Goal: Task Accomplishment & Management: Manage account settings

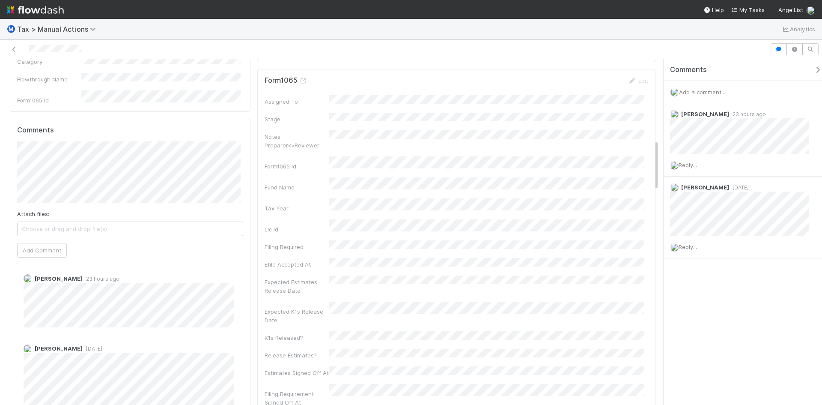
scroll to position [642, 0]
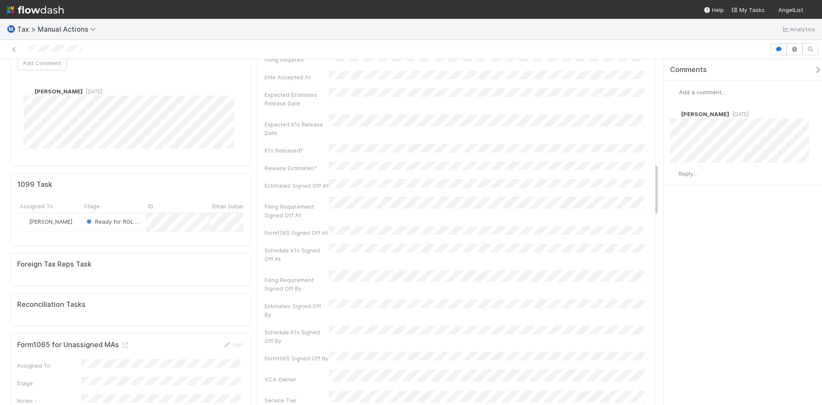
scroll to position [685, 0]
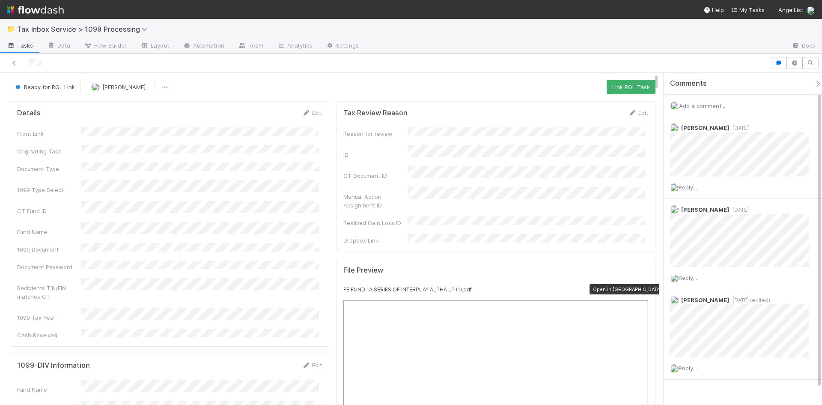
click at [640, 286] on icon at bounding box center [644, 289] width 9 height 6
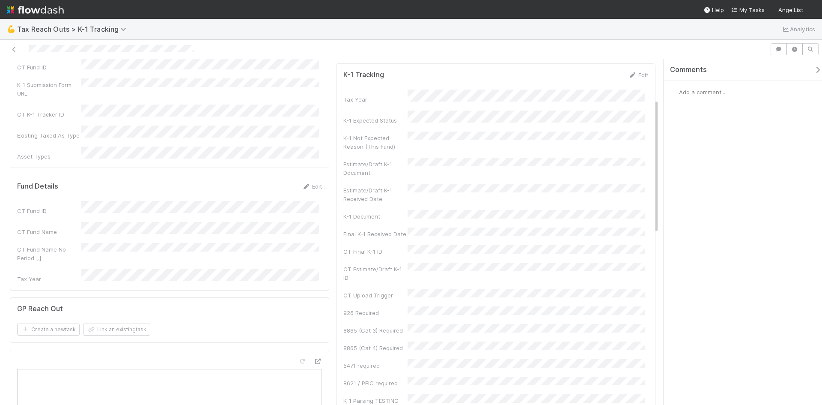
scroll to position [128, 0]
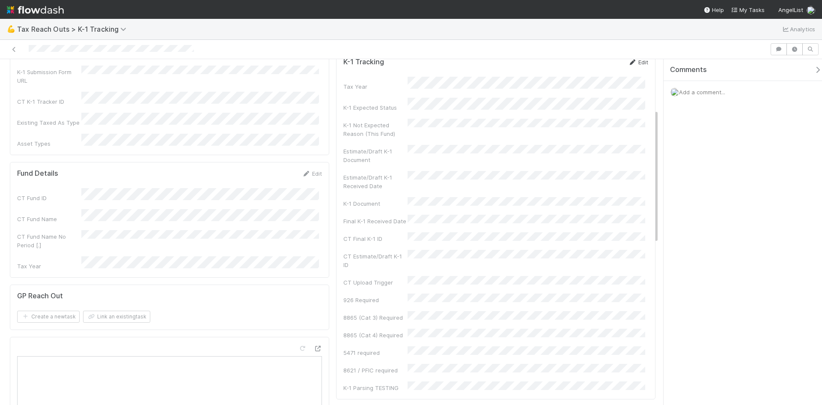
click at [631, 66] on link "Edit" at bounding box center [638, 62] width 20 height 7
click at [596, 72] on button "Save" at bounding box center [602, 65] width 24 height 15
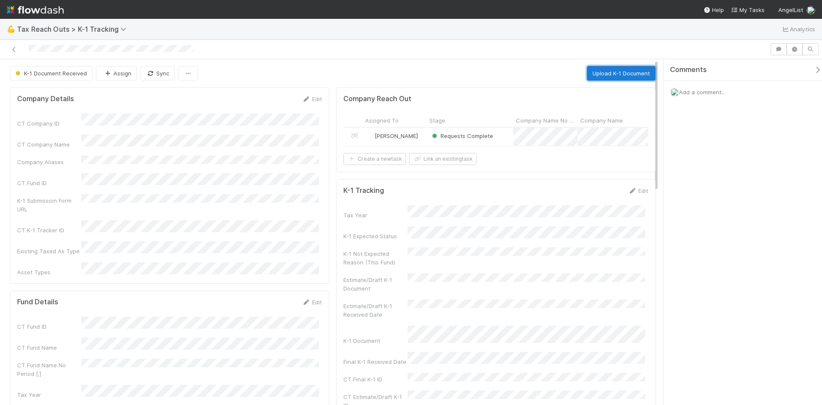
click at [602, 77] on button "Upload K-1 Document" at bounding box center [621, 73] width 69 height 15
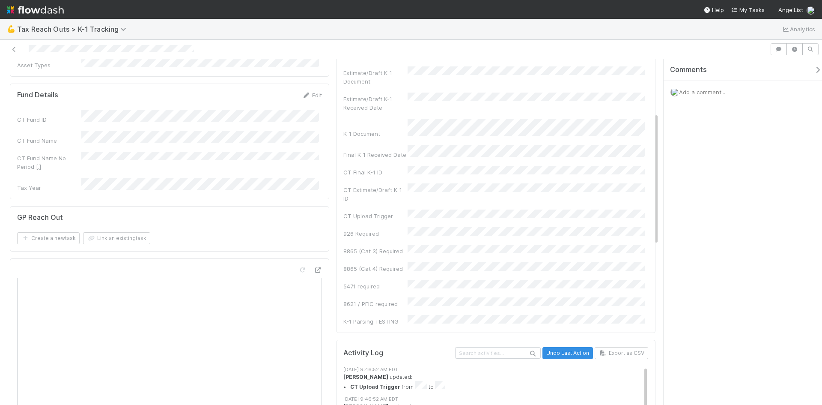
scroll to position [214, 0]
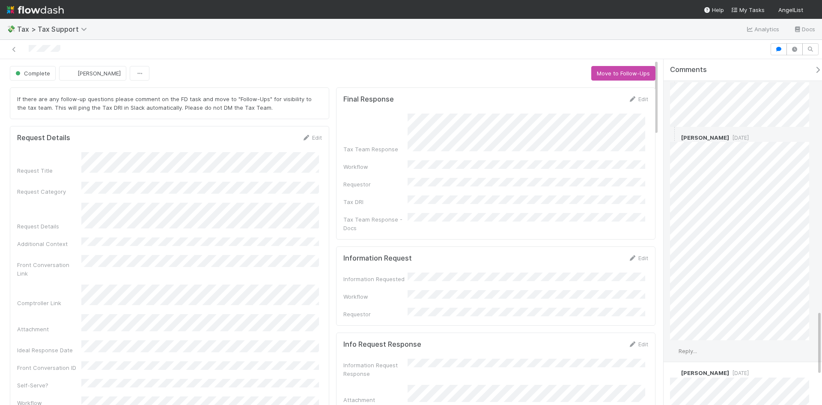
scroll to position [1313, 0]
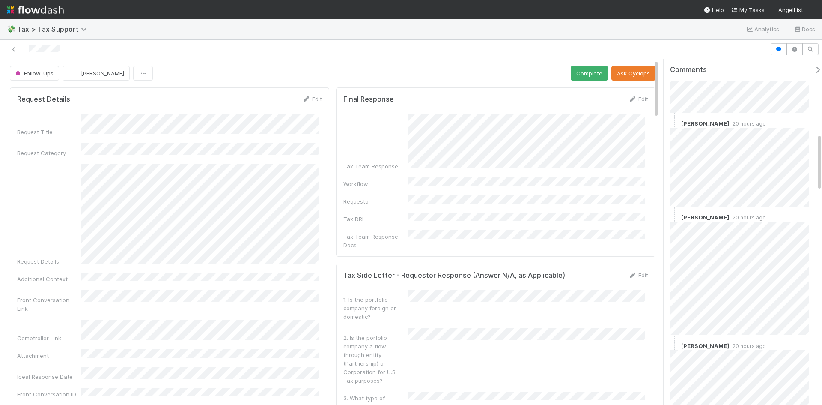
scroll to position [471, 0]
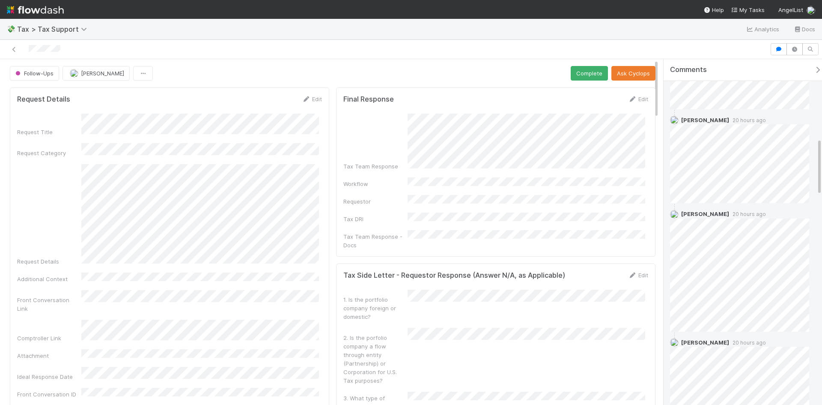
click at [735, 339] on span "20 hours ago" at bounding box center [747, 342] width 37 height 6
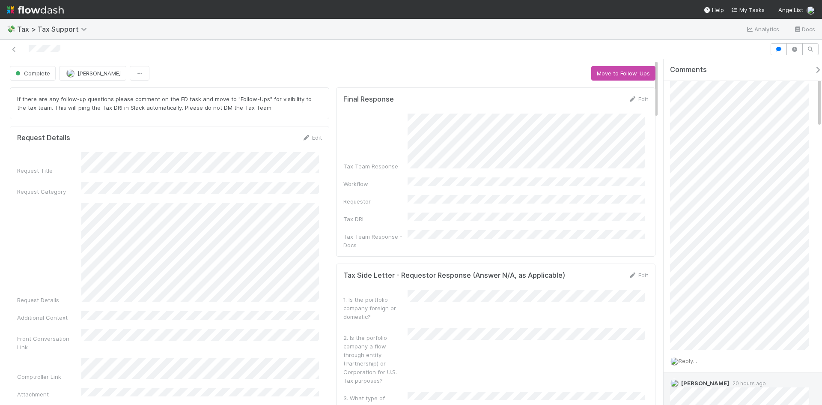
scroll to position [86, 0]
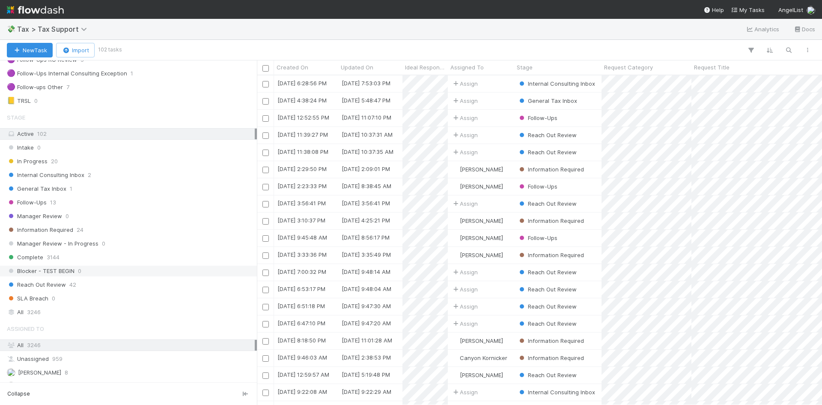
scroll to position [171, 0]
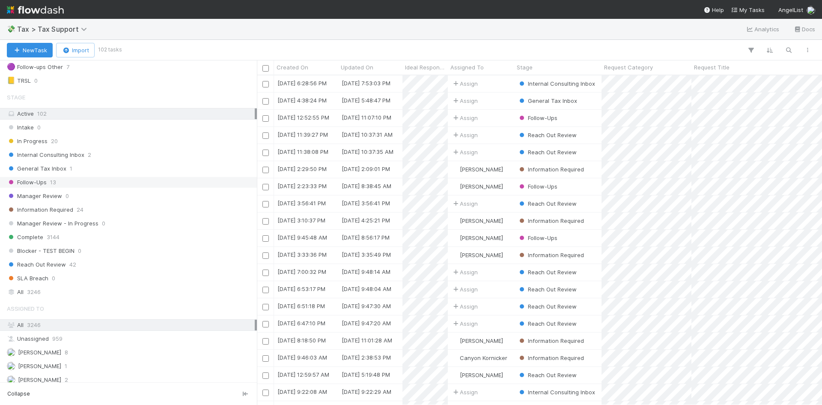
click at [56, 183] on span "13" at bounding box center [53, 182] width 6 height 11
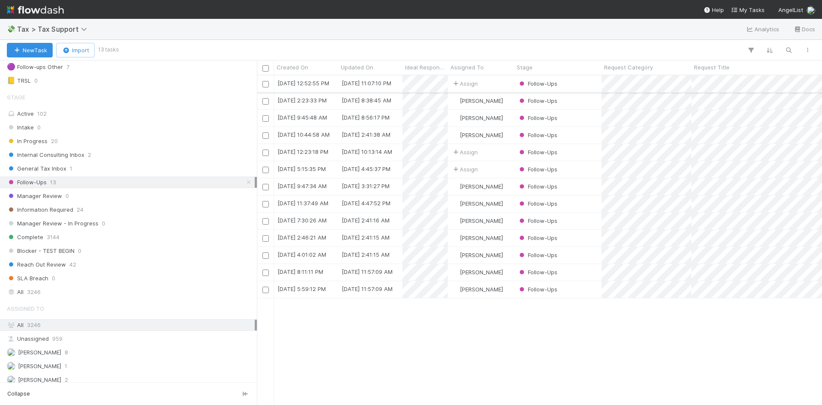
click at [570, 83] on div "Follow-Ups" at bounding box center [557, 83] width 87 height 17
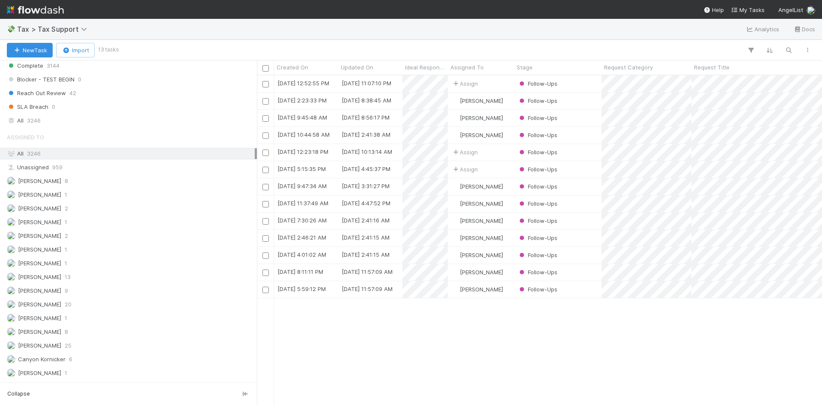
scroll to position [86, 0]
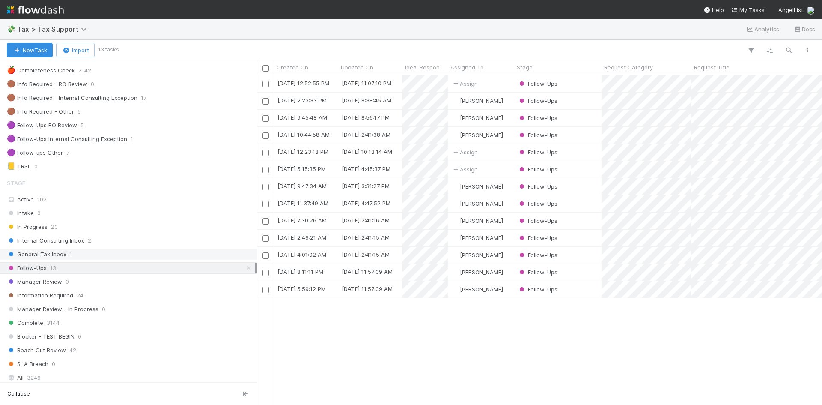
click at [49, 254] on span "General Tax Inbox" at bounding box center [37, 254] width 60 height 11
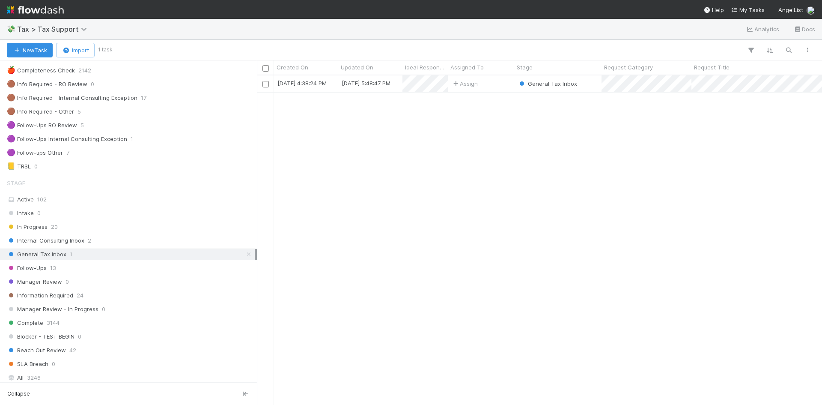
scroll to position [323, 559]
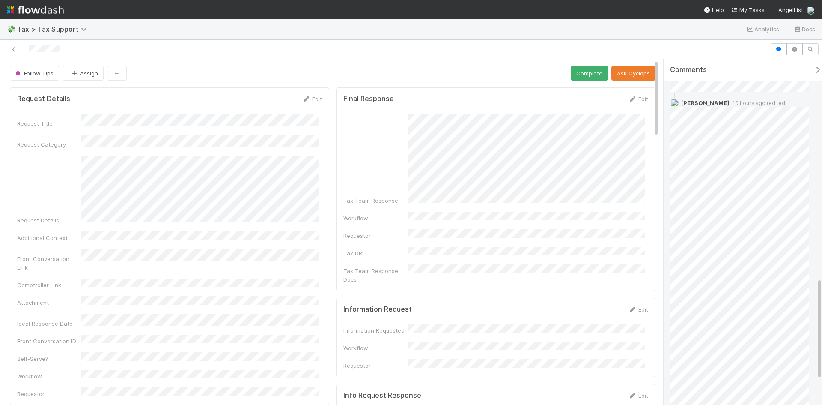
scroll to position [740, 0]
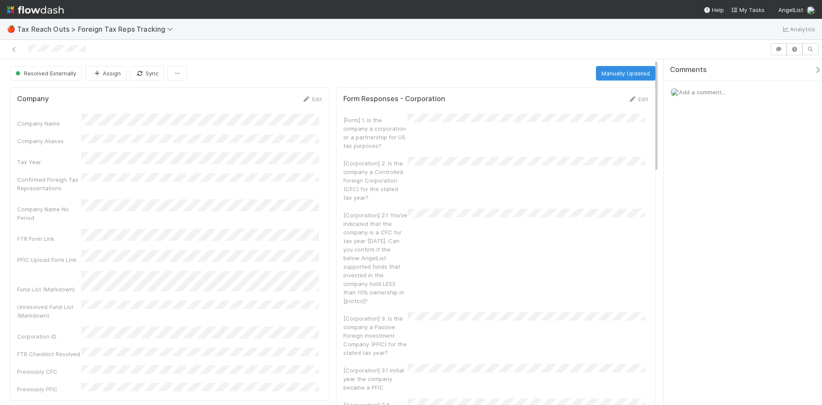
click at [700, 89] on span "Add a comment..." at bounding box center [702, 92] width 46 height 7
click at [694, 220] on button "Add Comment" at bounding box center [702, 224] width 50 height 15
click at [637, 100] on link "Edit" at bounding box center [638, 98] width 20 height 7
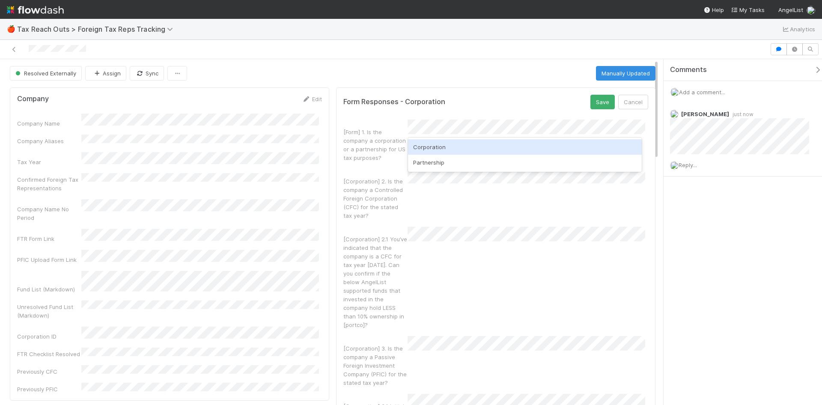
drag, startPoint x: 434, startPoint y: 148, endPoint x: 427, endPoint y: 162, distance: 15.7
click at [434, 148] on div "Corporation" at bounding box center [525, 146] width 234 height 15
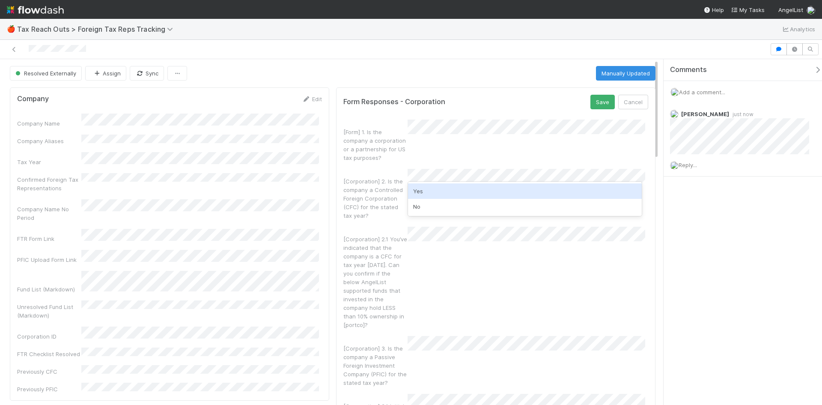
click at [426, 189] on div "Yes" at bounding box center [525, 190] width 234 height 15
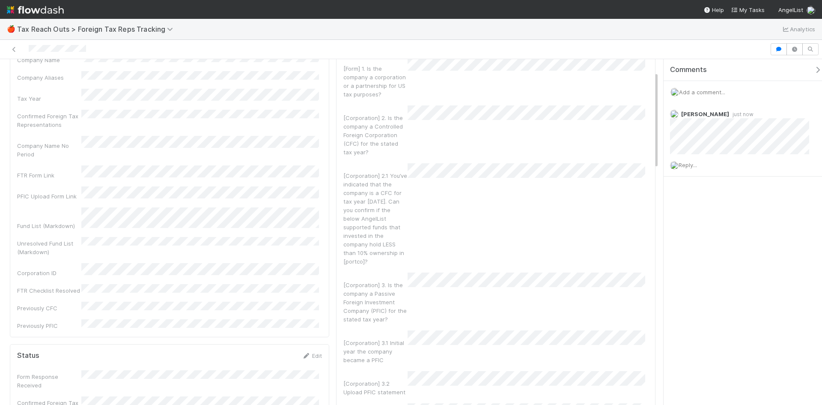
scroll to position [86, 0]
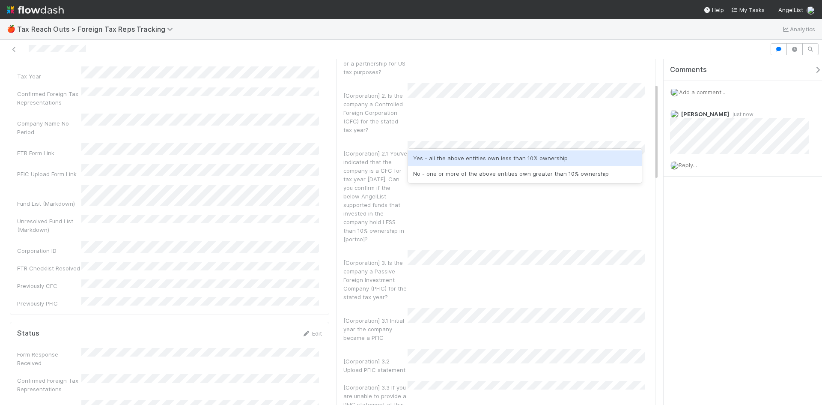
click at [435, 161] on div "Yes - all the above entities own less than 10% ownership" at bounding box center [525, 157] width 234 height 15
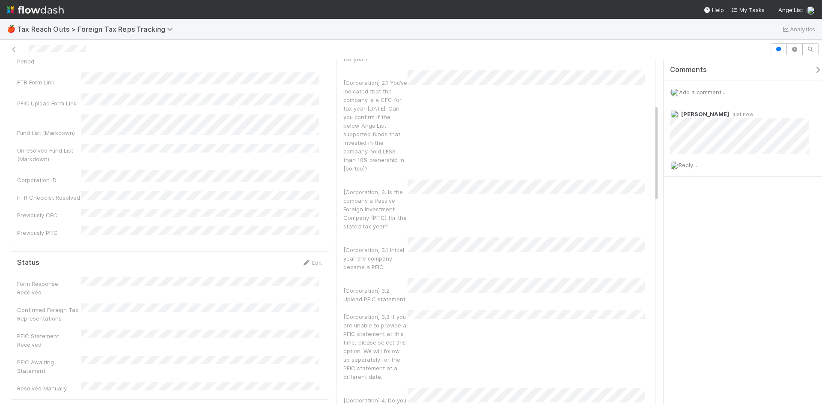
scroll to position [171, 0]
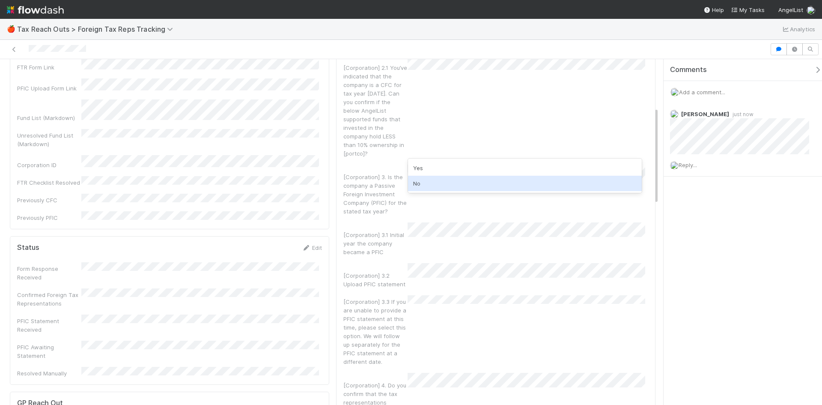
click at [423, 182] on div "No" at bounding box center [525, 183] width 234 height 15
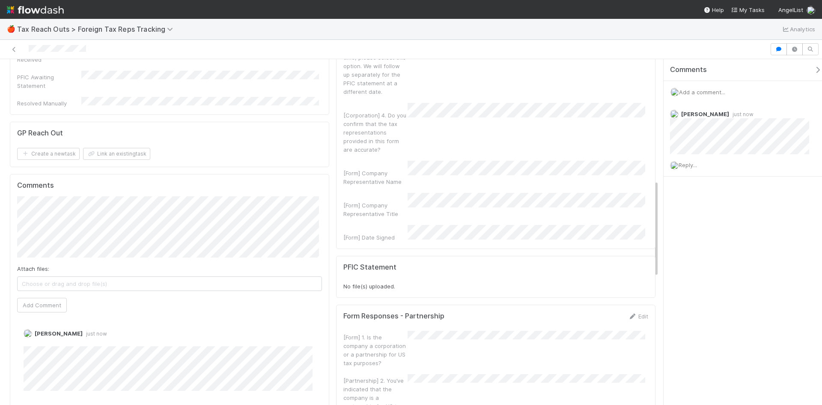
scroll to position [428, 0]
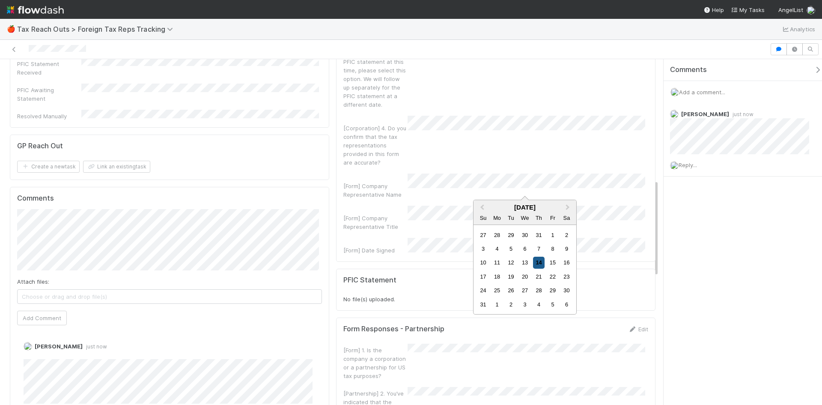
click at [536, 259] on div "14" at bounding box center [539, 262] width 12 height 12
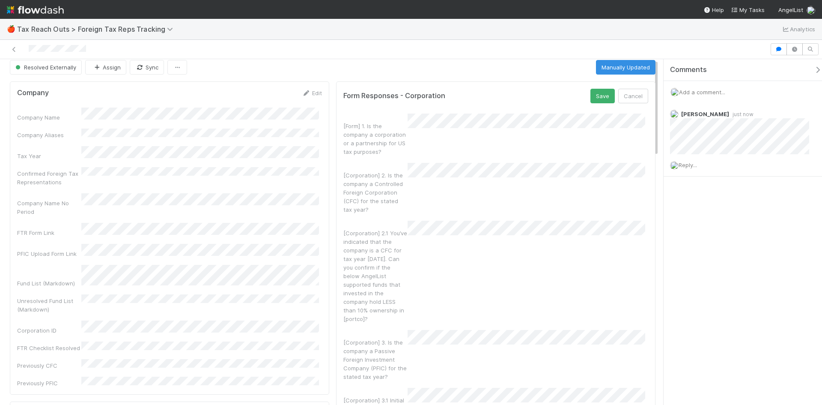
scroll to position [0, 0]
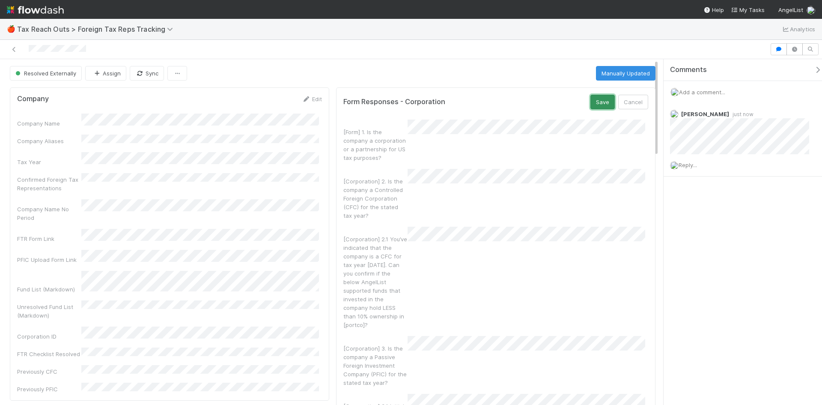
click at [596, 105] on button "Save" at bounding box center [602, 102] width 24 height 15
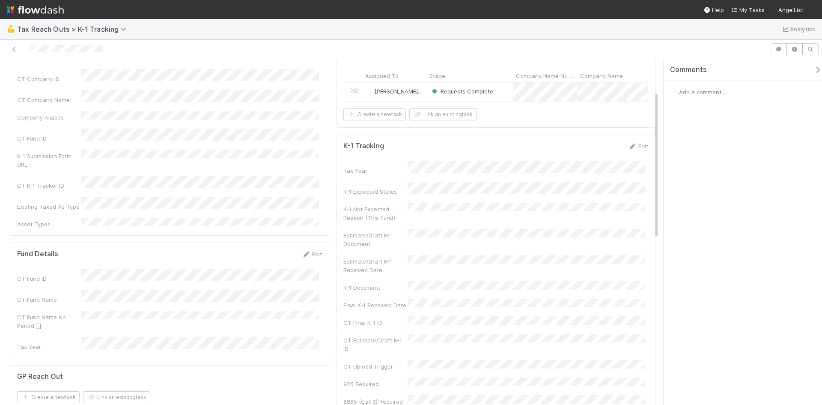
scroll to position [86, 0]
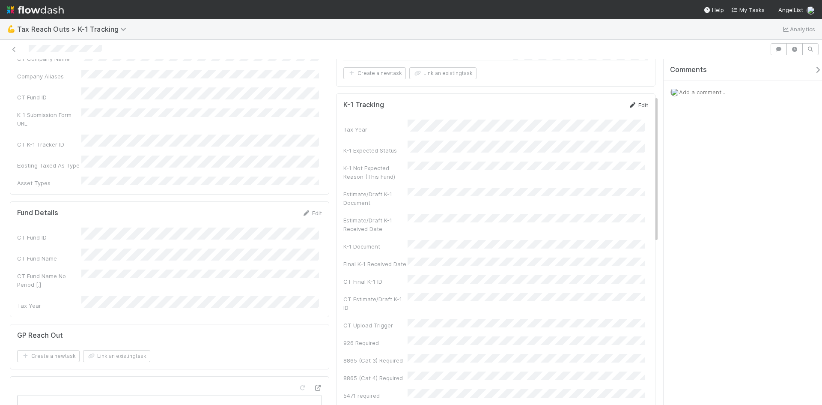
click at [637, 108] on link "Edit" at bounding box center [638, 104] width 20 height 7
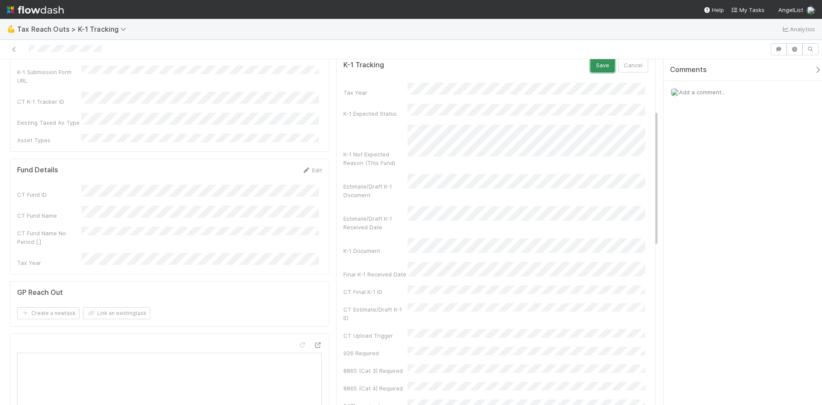
click at [595, 69] on button "Save" at bounding box center [602, 65] width 24 height 15
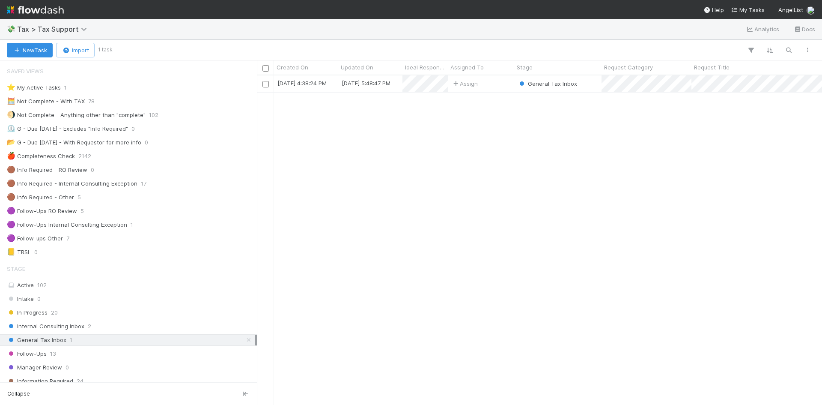
scroll to position [86, 0]
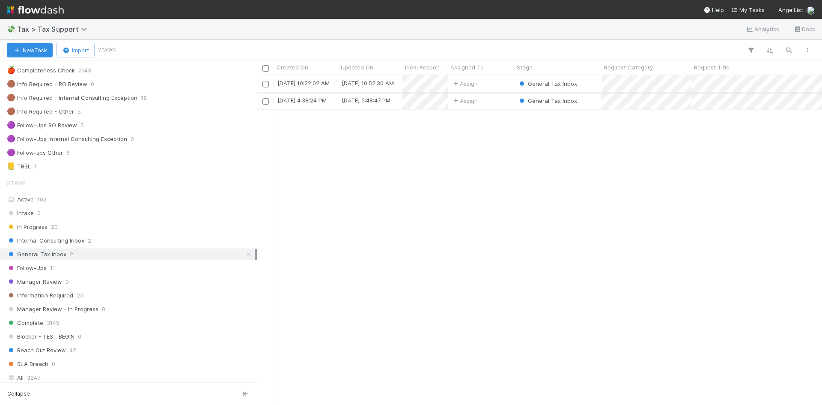
click at [599, 81] on div "General Tax Inbox" at bounding box center [557, 83] width 87 height 17
click at [501, 98] on div "Assign" at bounding box center [481, 100] width 66 height 17
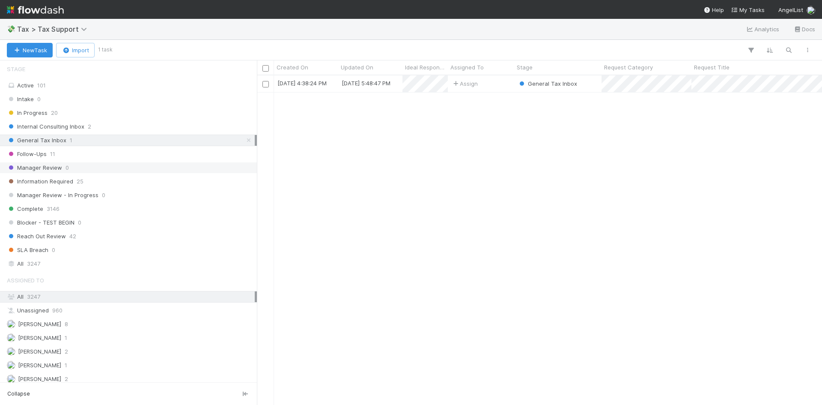
scroll to position [214, 0]
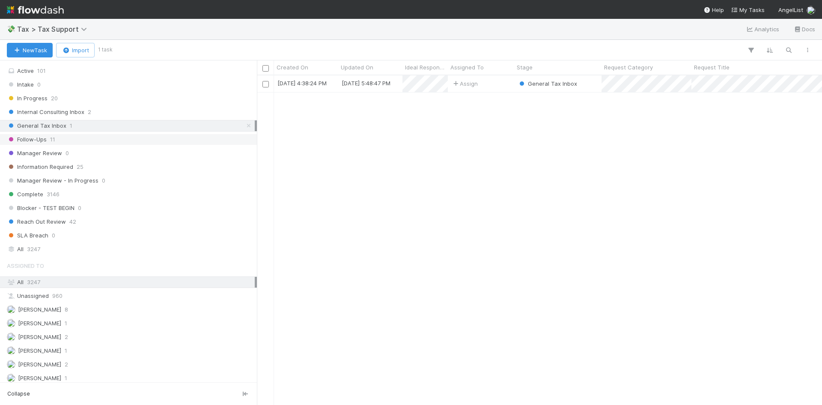
click at [48, 138] on div "Follow-Ups 11" at bounding box center [131, 139] width 248 height 11
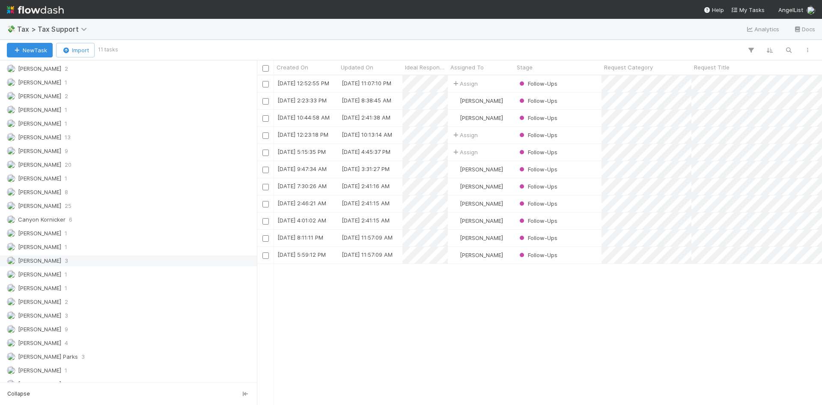
scroll to position [514, 0]
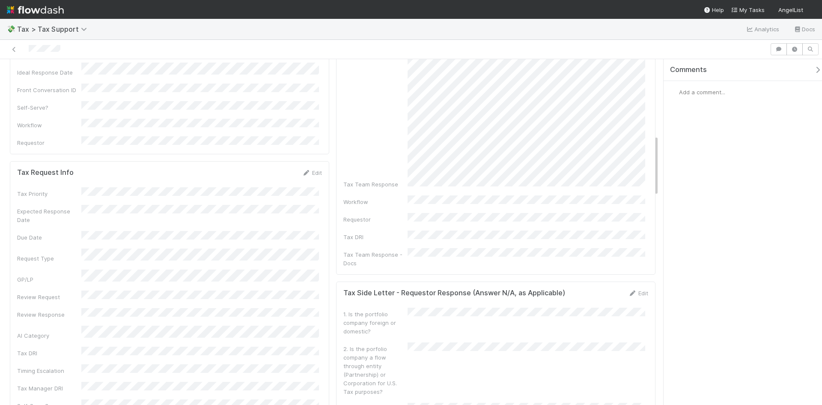
scroll to position [428, 0]
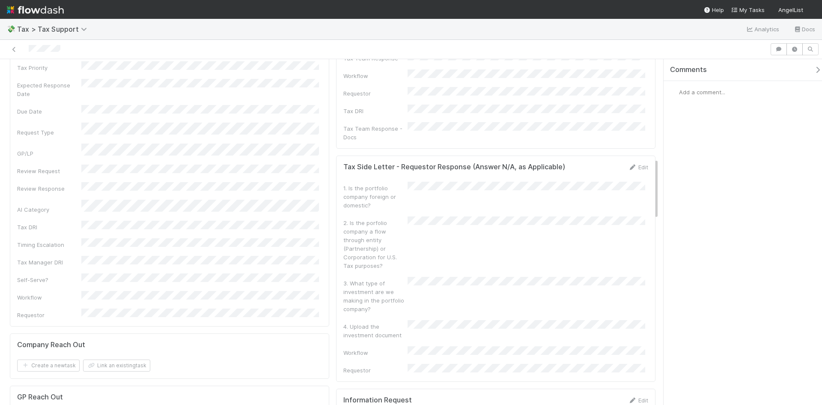
scroll to position [557, 0]
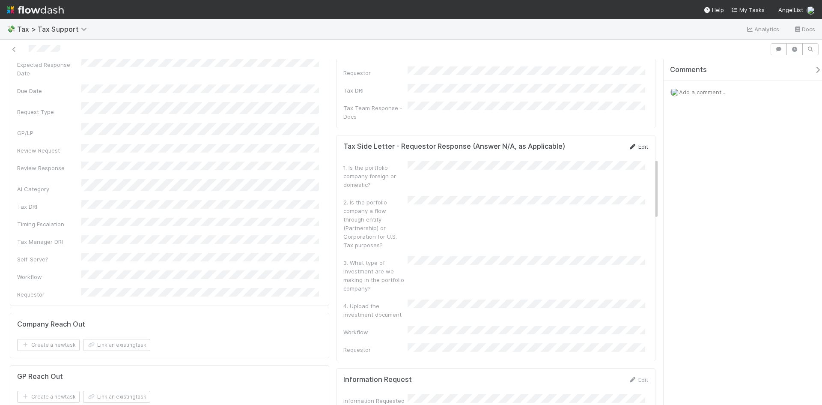
click at [628, 144] on icon at bounding box center [632, 147] width 9 height 6
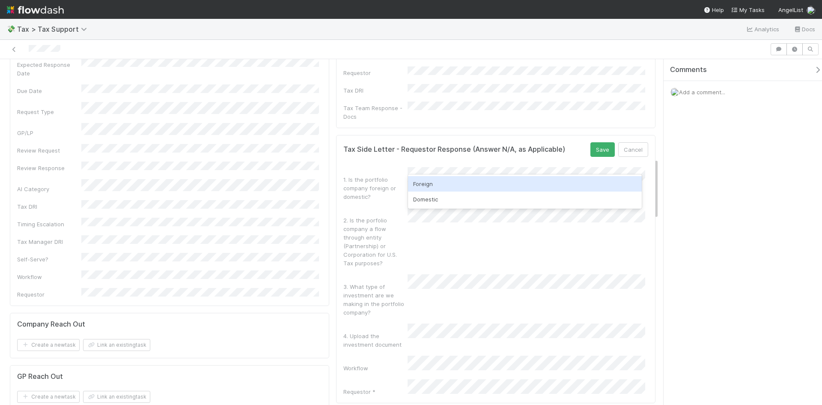
click at [451, 182] on div "Foreign" at bounding box center [525, 183] width 234 height 15
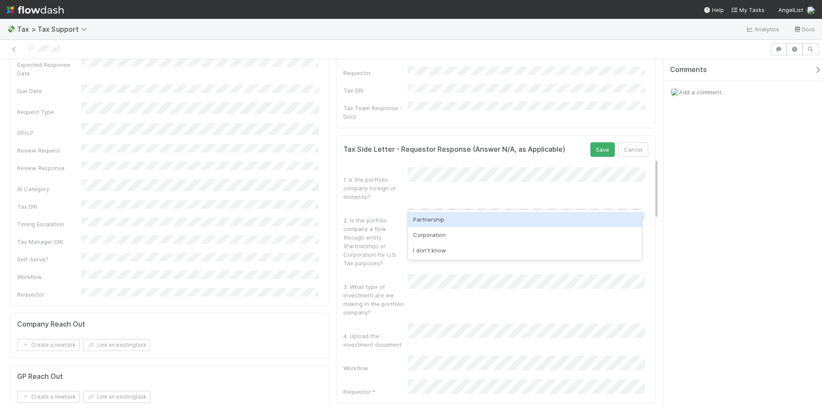
click at [442, 216] on div "Partnership" at bounding box center [525, 219] width 234 height 15
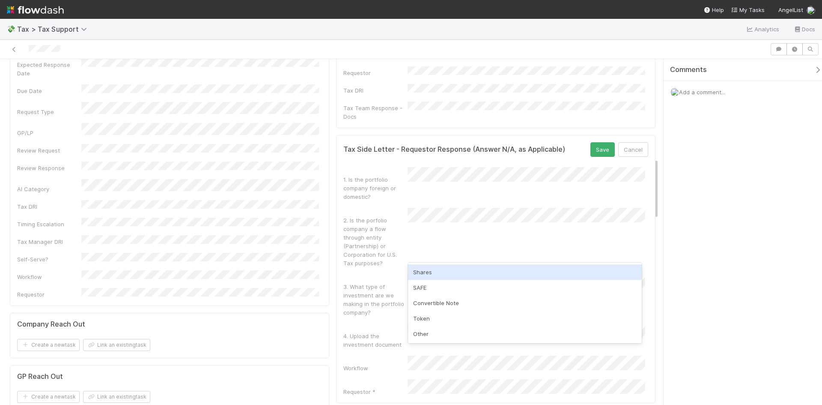
click at [451, 236] on div "2. Is the porfolio company a flow through entity (Partnership) or Corporation f…" at bounding box center [495, 238] width 305 height 60
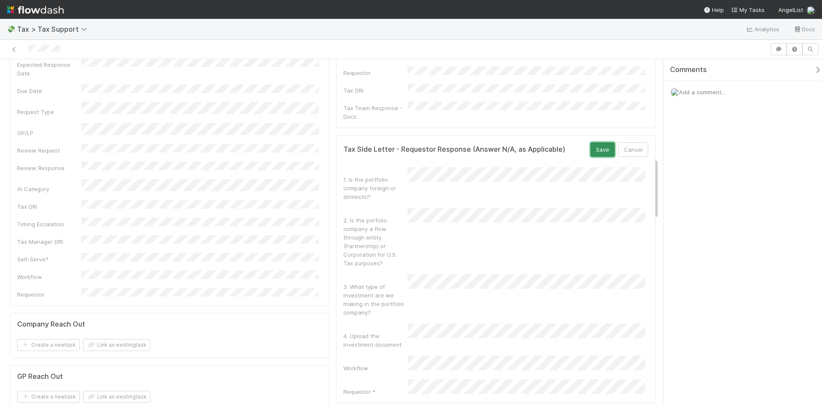
click at [592, 142] on button "Save" at bounding box center [602, 149] width 24 height 15
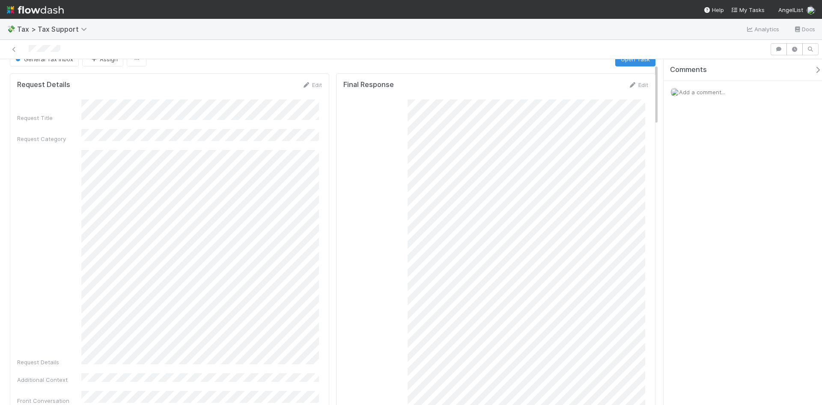
scroll to position [0, 0]
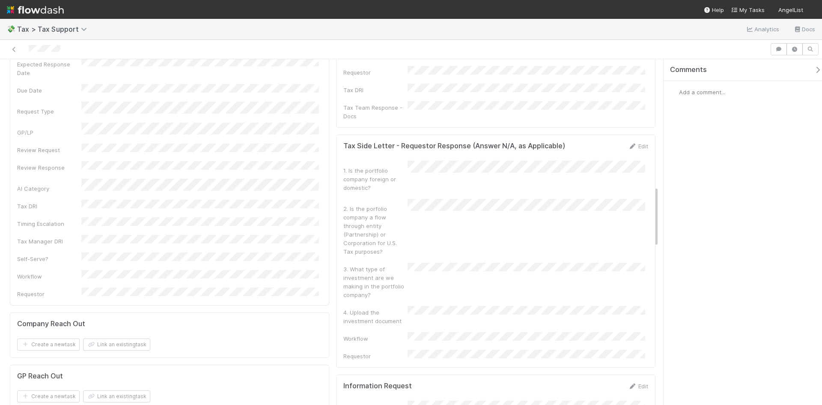
scroll to position [557, 0]
click at [635, 135] on div "Tax Side Letter - Requestor Response (Answer N/A, as Applicable) Edit 1. Is the…" at bounding box center [495, 251] width 319 height 233
click at [633, 143] on link "Edit" at bounding box center [638, 146] width 20 height 7
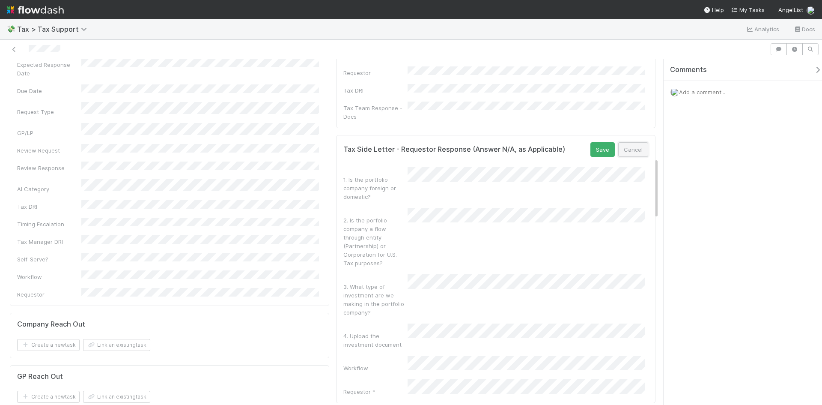
click at [628, 142] on button "Cancel" at bounding box center [633, 149] width 30 height 15
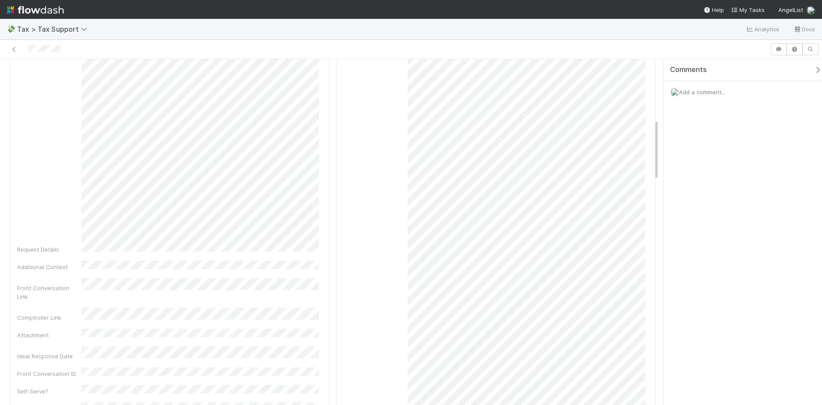
scroll to position [343, 0]
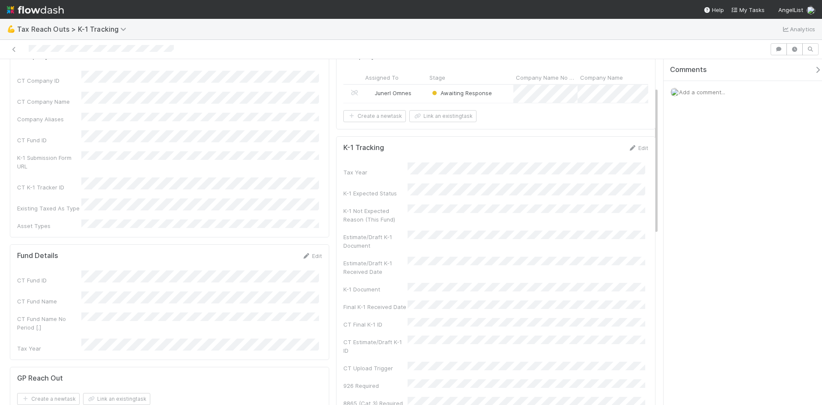
scroll to position [86, 0]
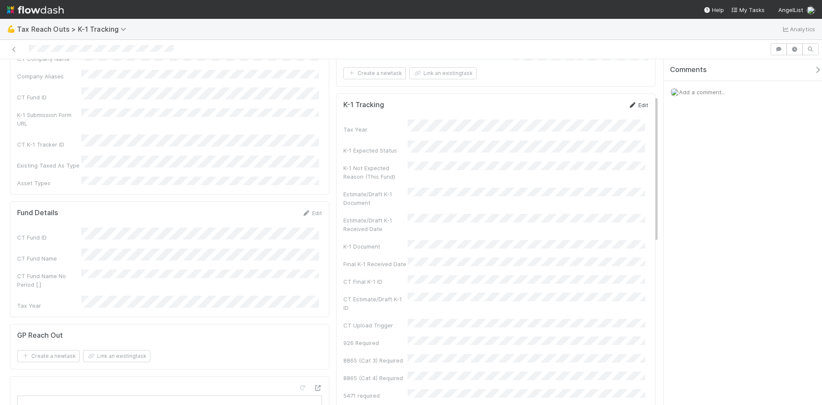
click at [629, 108] on icon at bounding box center [632, 105] width 9 height 6
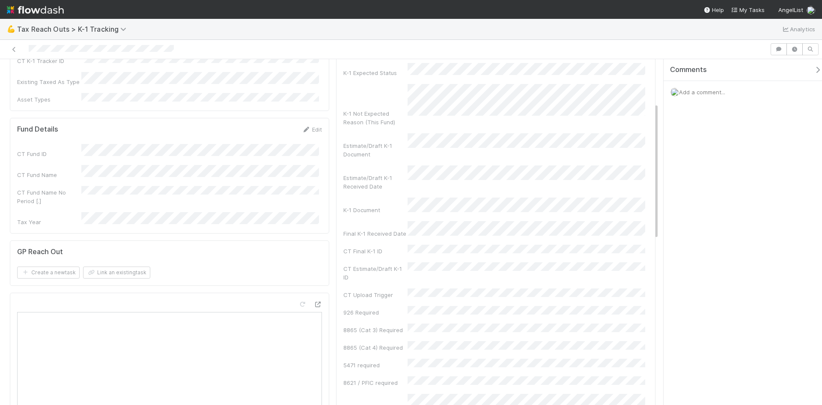
scroll to position [171, 0]
click at [697, 92] on span "Add a comment..." at bounding box center [702, 92] width 46 height 7
click at [706, 220] on button "Add Comment" at bounding box center [702, 224] width 50 height 15
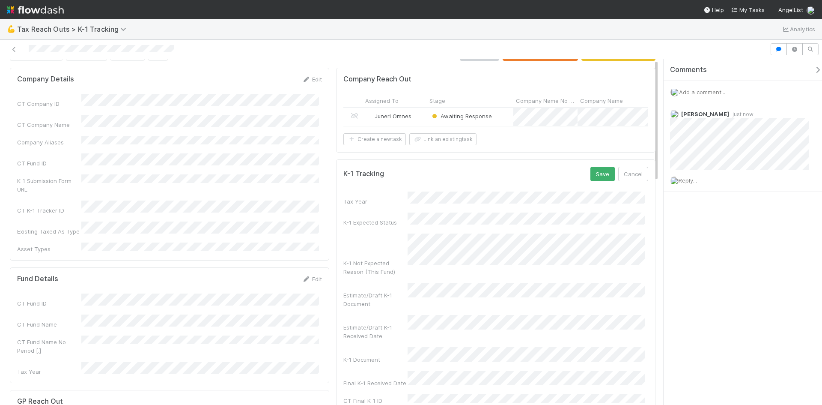
scroll to position [0, 0]
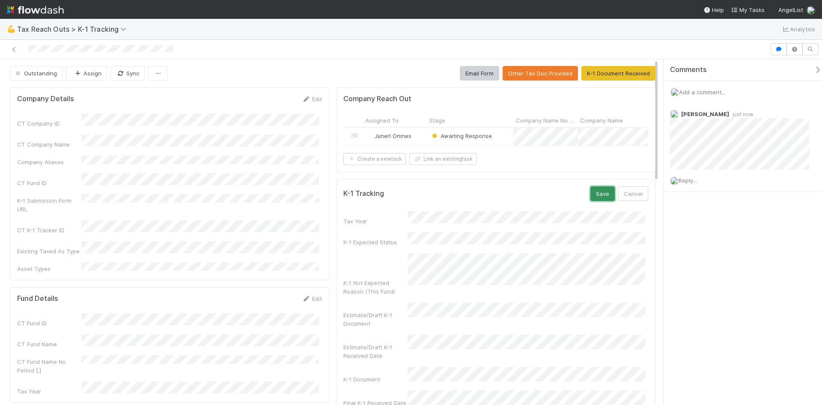
click at [592, 201] on button "Save" at bounding box center [602, 193] width 24 height 15
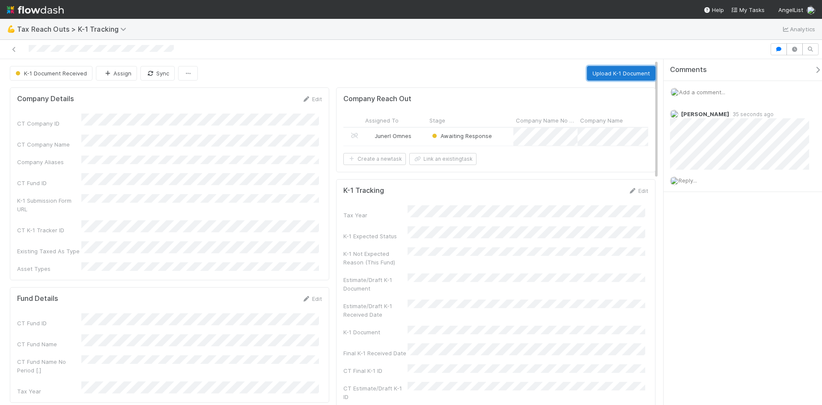
click at [603, 67] on button "Upload K-1 Document" at bounding box center [621, 73] width 69 height 15
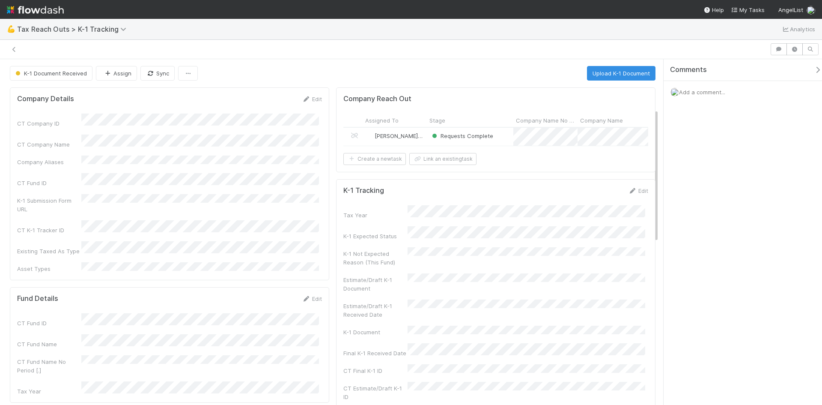
scroll to position [128, 0]
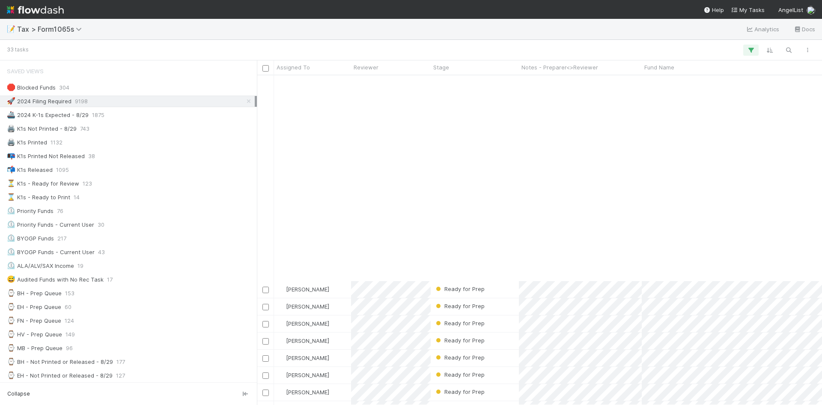
scroll to position [128, 0]
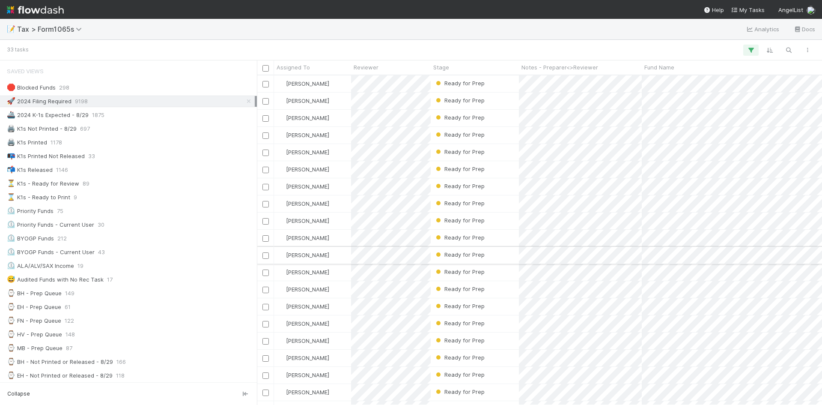
click at [492, 257] on div "Ready for Prep" at bounding box center [475, 255] width 88 height 17
click at [489, 133] on div "Ready for Prep" at bounding box center [475, 135] width 88 height 17
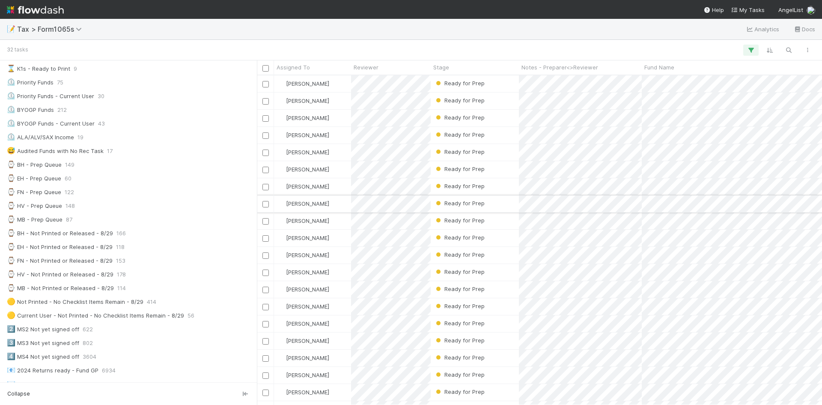
click at [492, 201] on div "Ready for Prep" at bounding box center [475, 203] width 88 height 17
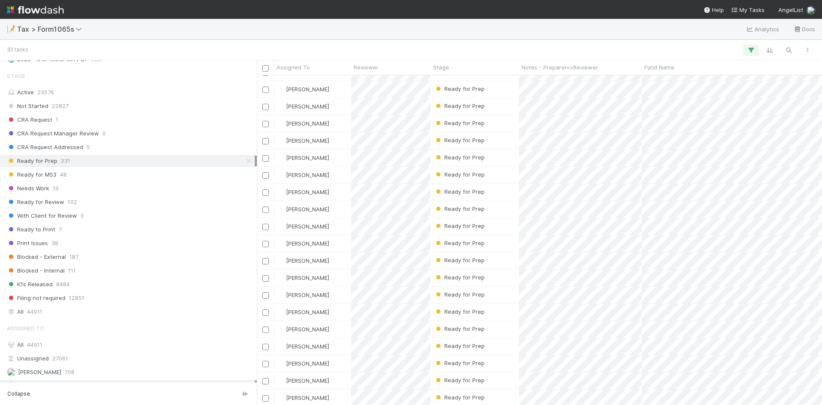
scroll to position [599, 0]
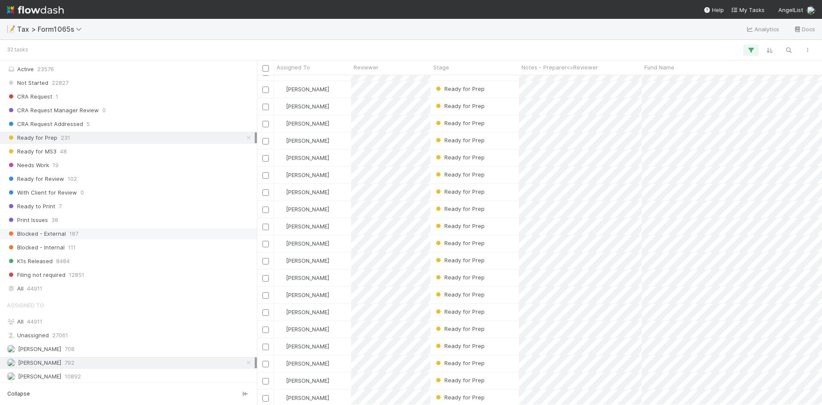
click at [62, 235] on span "Blocked - External" at bounding box center [36, 233] width 59 height 11
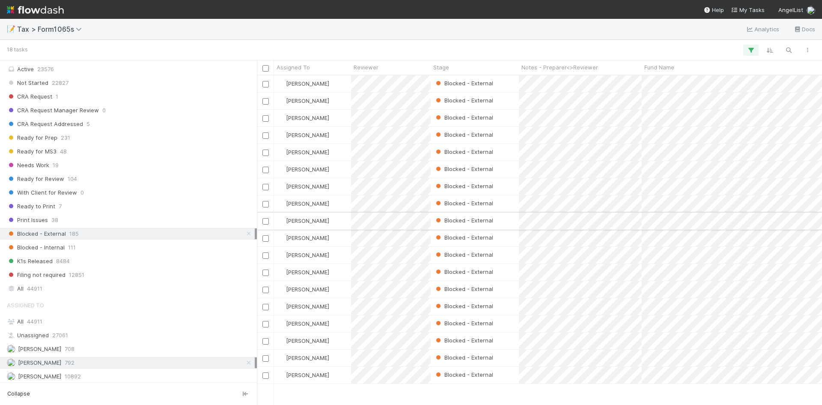
click at [505, 218] on div "Blocked - External" at bounding box center [475, 220] width 88 height 17
click at [504, 269] on div "Blocked - External" at bounding box center [475, 272] width 88 height 17
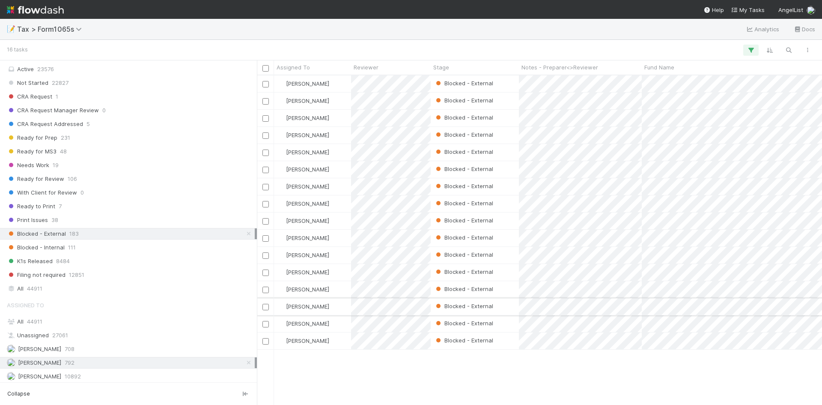
click at [499, 303] on div "Blocked - External" at bounding box center [475, 306] width 88 height 17
click at [501, 291] on div "Blocked - External" at bounding box center [475, 289] width 88 height 17
click at [498, 238] on div "Blocked - External" at bounding box center [475, 237] width 88 height 17
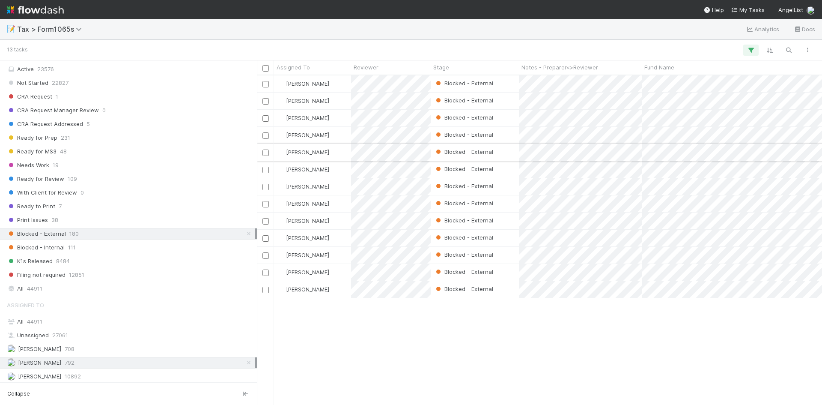
click at [497, 150] on div "Blocked - External" at bounding box center [475, 152] width 88 height 17
click at [495, 99] on div "Blocked - External" at bounding box center [475, 100] width 88 height 17
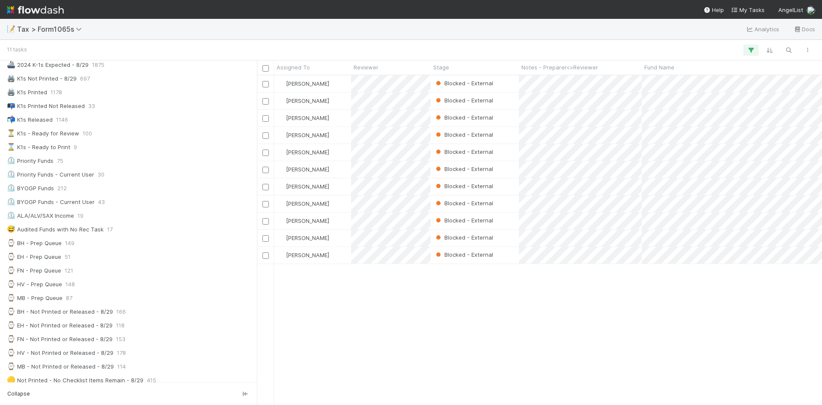
scroll to position [43, 0]
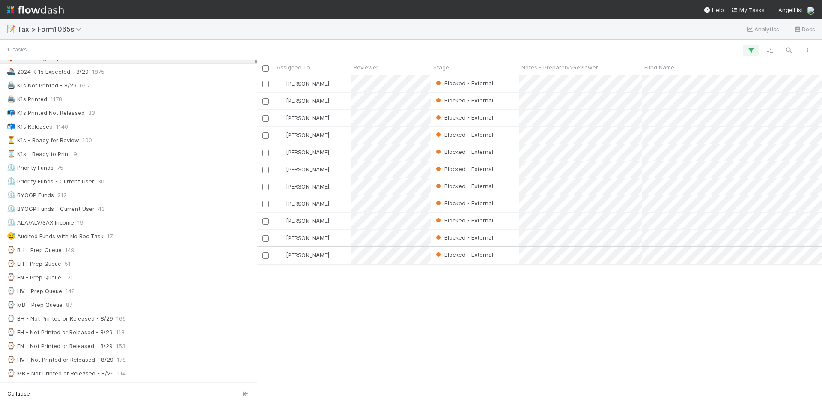
click at [508, 253] on div "Blocked - External" at bounding box center [475, 255] width 88 height 17
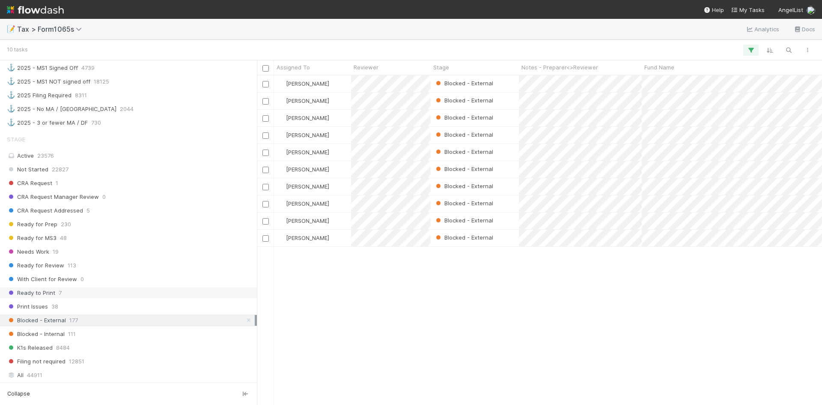
scroll to position [557, 0]
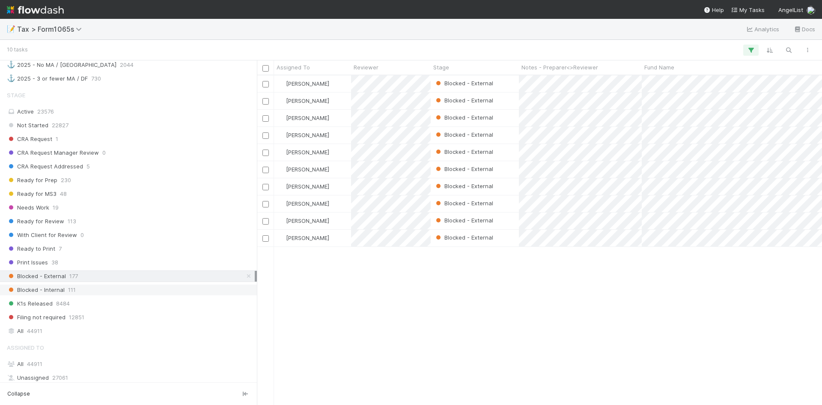
click at [42, 284] on div "Stage Active 23576 Not Started 22827 CRA Request 1 CRA Request Manager Review 0…" at bounding box center [128, 211] width 257 height 250
click at [44, 289] on span "Blocked - Internal" at bounding box center [36, 289] width 58 height 11
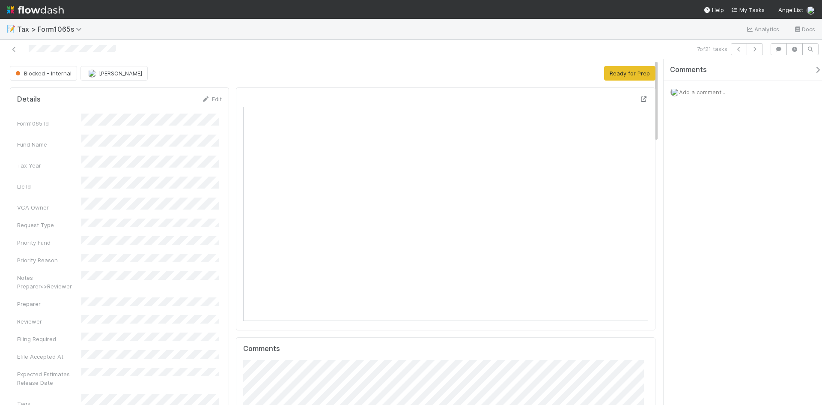
click at [640, 99] on icon at bounding box center [644, 99] width 9 height 6
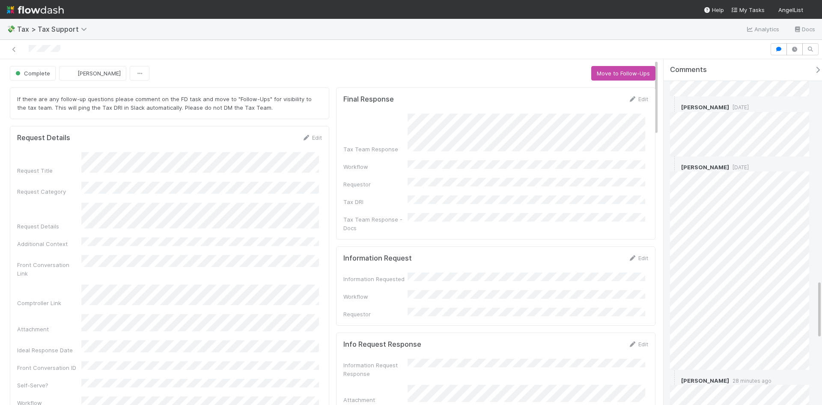
scroll to position [1287, 0]
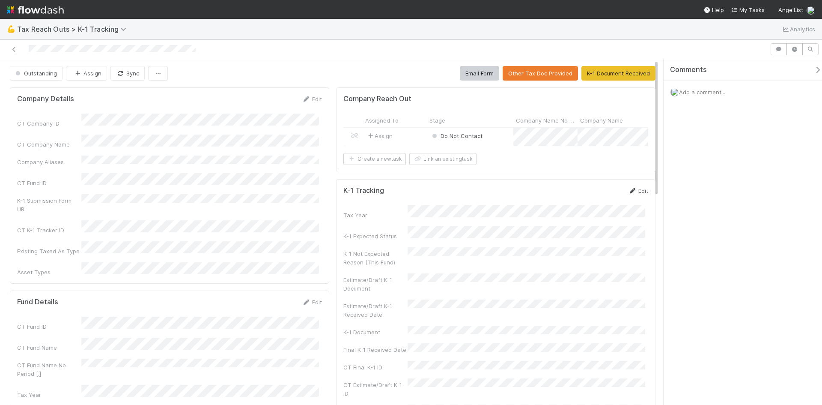
click at [632, 194] on link "Edit" at bounding box center [638, 190] width 20 height 7
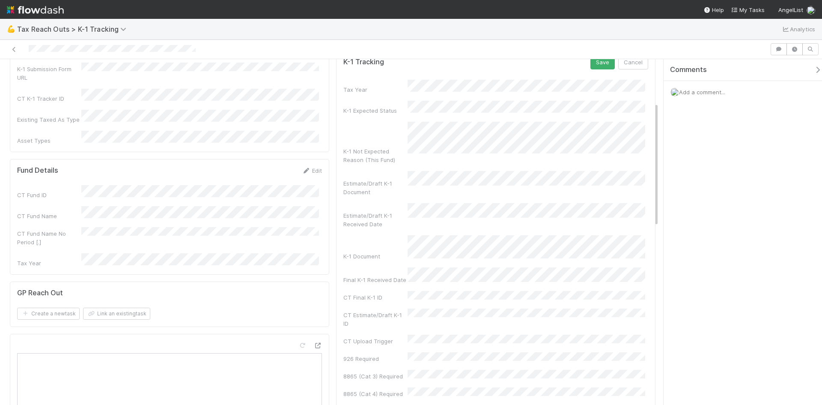
scroll to position [86, 0]
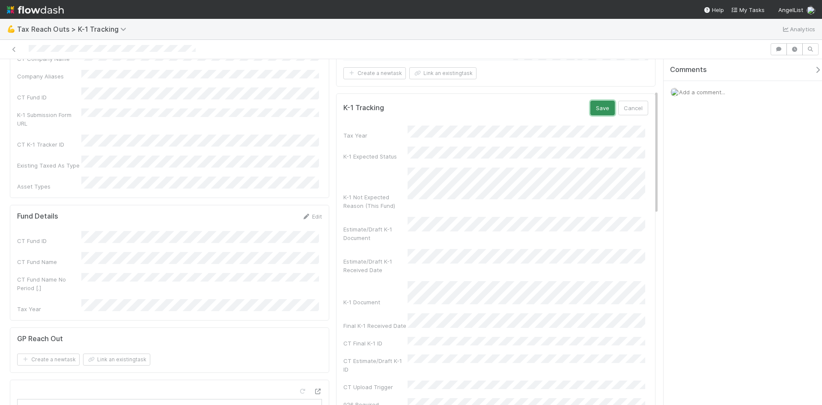
click at [595, 115] on button "Save" at bounding box center [602, 108] width 24 height 15
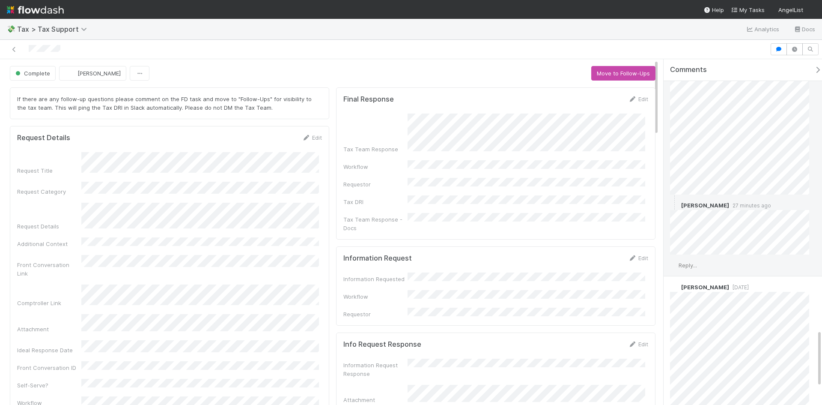
scroll to position [1670, 0]
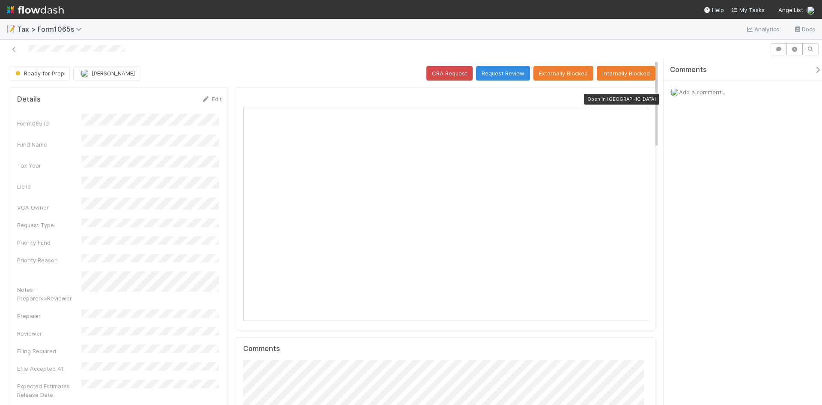
click at [640, 98] on icon at bounding box center [644, 99] width 9 height 6
click at [516, 69] on button "Request Review" at bounding box center [503, 73] width 54 height 15
click at [640, 95] on div at bounding box center [644, 99] width 9 height 9
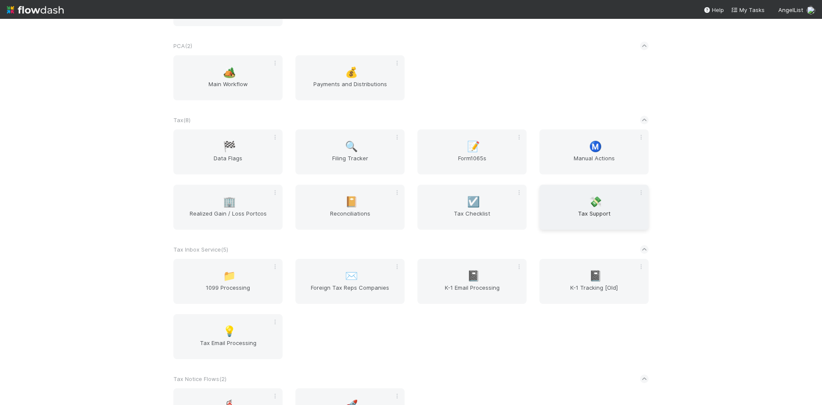
scroll to position [728, 0]
click at [590, 206] on div "💸 Tax Support" at bounding box center [593, 206] width 109 height 45
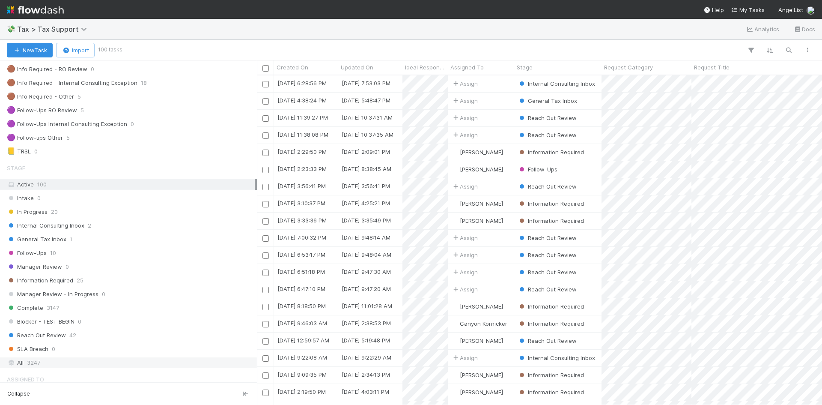
scroll to position [257, 0]
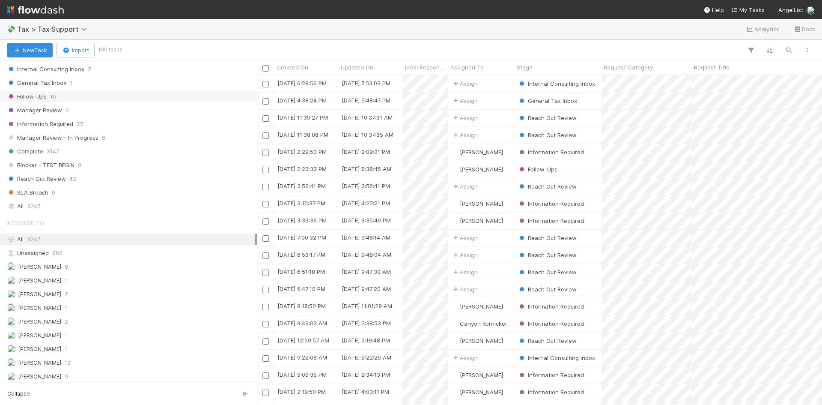
click at [56, 93] on span "10" at bounding box center [53, 96] width 6 height 11
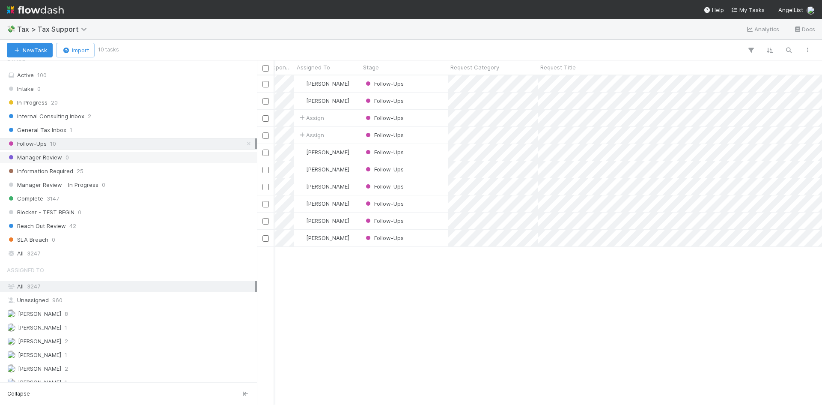
scroll to position [171, 0]
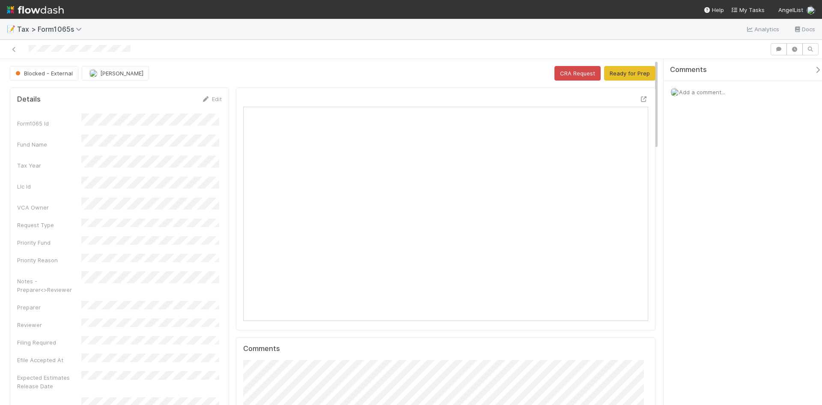
scroll to position [167, 394]
click at [640, 97] on icon at bounding box center [644, 99] width 9 height 6
click at [618, 71] on button "Ready for Prep" at bounding box center [629, 73] width 51 height 15
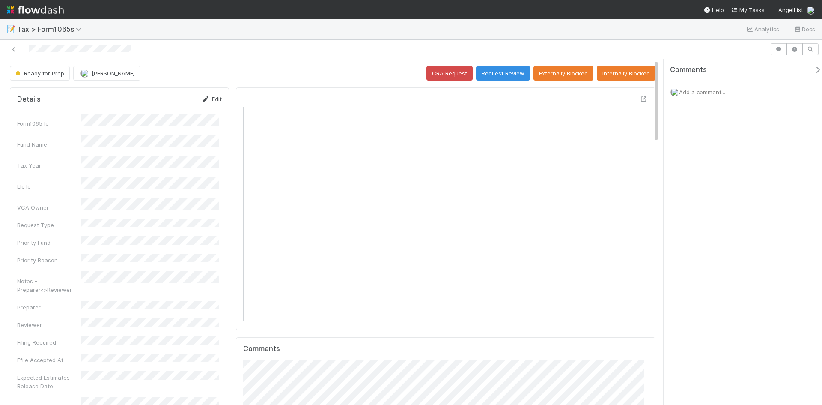
click at [208, 99] on link "Edit" at bounding box center [212, 98] width 20 height 7
click at [57, 299] on div "Notes - Preparer<>Reviewer" at bounding box center [119, 311] width 205 height 25
click at [492, 71] on button "Request Review" at bounding box center [503, 73] width 54 height 15
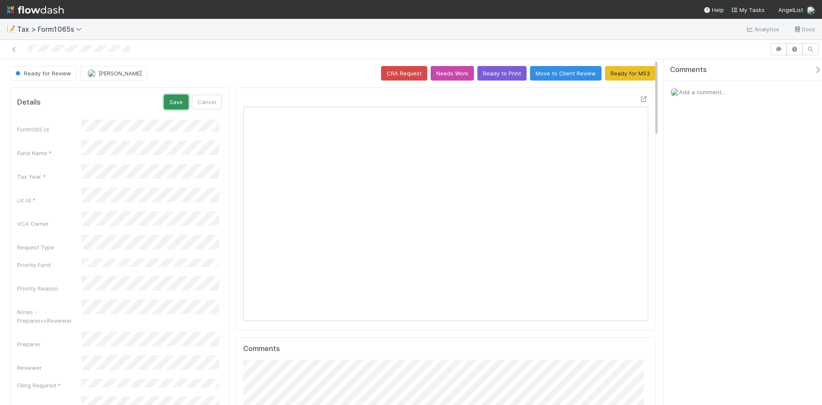
click at [180, 106] on button "Save" at bounding box center [176, 102] width 24 height 15
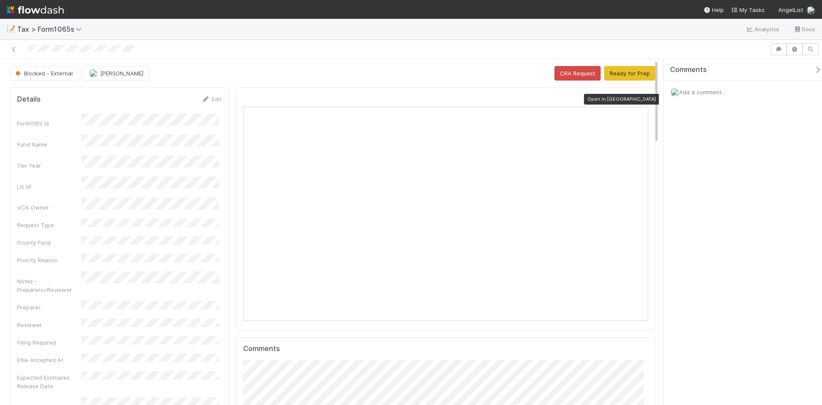
click at [640, 100] on icon at bounding box center [644, 99] width 9 height 6
click at [218, 99] on link "Edit" at bounding box center [212, 98] width 20 height 7
click at [70, 299] on div "Notes - Preparer<>Reviewer" at bounding box center [119, 311] width 205 height 25
click at [166, 103] on button "Save" at bounding box center [176, 102] width 24 height 15
click at [637, 71] on button "Ready for Prep" at bounding box center [629, 73] width 51 height 15
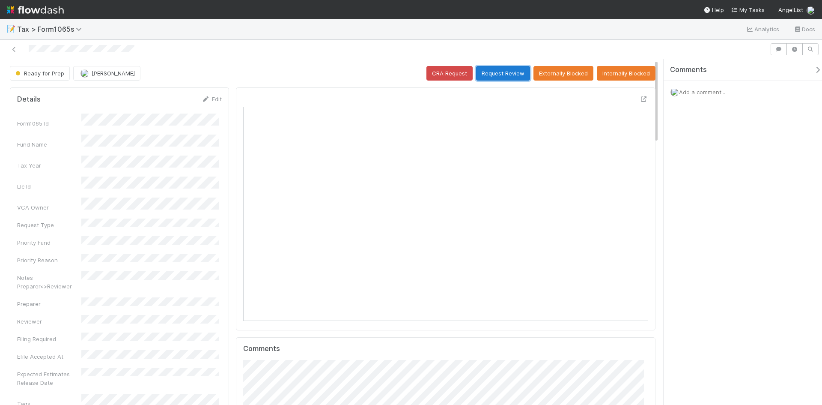
click at [493, 72] on button "Request Review" at bounding box center [503, 73] width 54 height 15
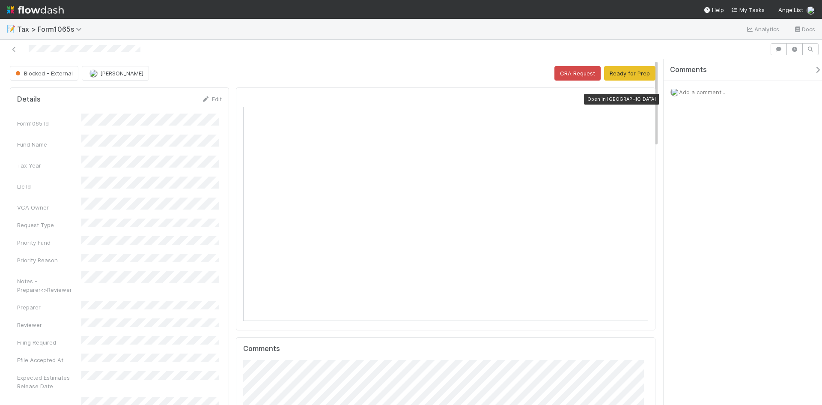
click at [640, 98] on icon at bounding box center [644, 99] width 9 height 6
click at [212, 100] on link "Edit" at bounding box center [212, 98] width 20 height 7
click at [80, 299] on div "Notes - Preparer<>Reviewer" at bounding box center [119, 311] width 205 height 25
click at [174, 102] on button "Save" at bounding box center [176, 102] width 24 height 15
click at [612, 76] on button "Ready for Prep" at bounding box center [629, 73] width 51 height 15
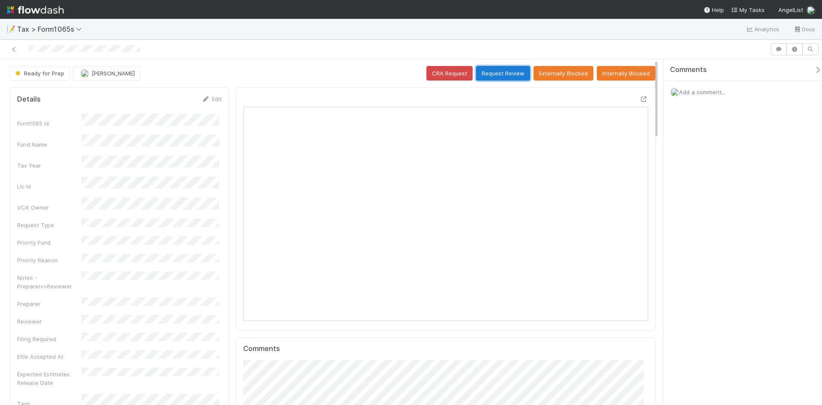
click at [491, 74] on button "Request Review" at bounding box center [503, 73] width 54 height 15
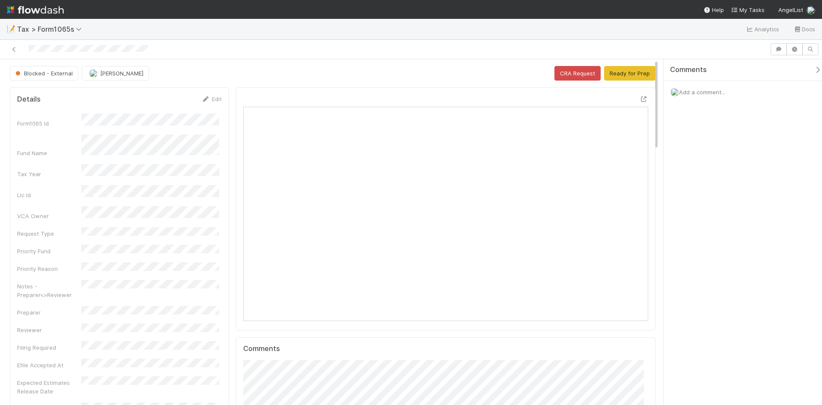
scroll to position [167, 394]
click at [640, 99] on icon at bounding box center [644, 99] width 9 height 6
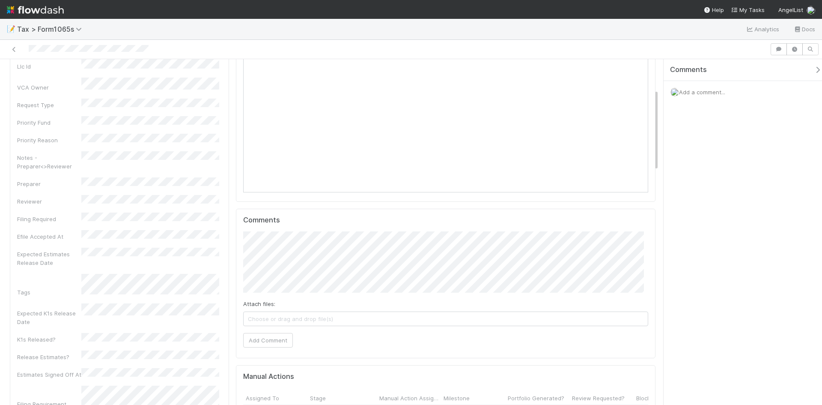
scroll to position [0, 0]
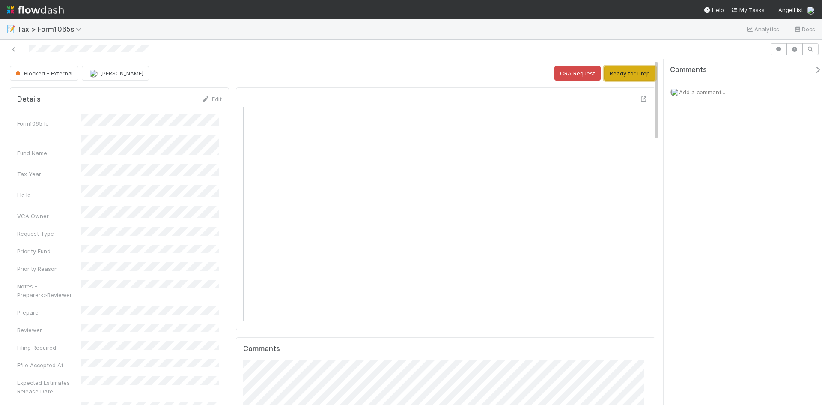
click at [623, 72] on button "Ready for Prep" at bounding box center [629, 73] width 51 height 15
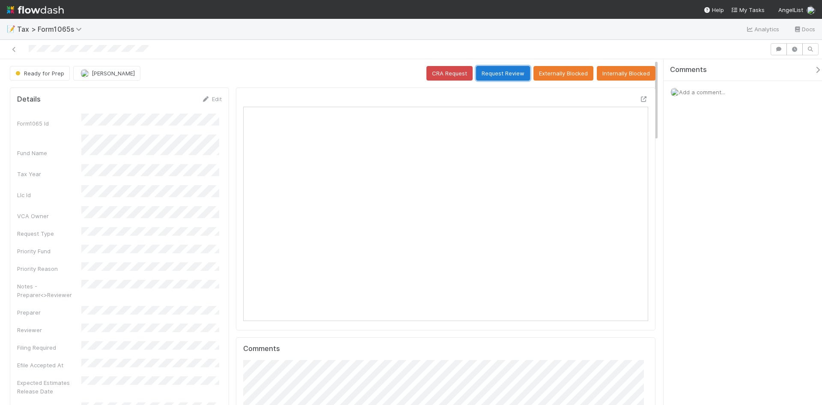
click at [499, 71] on button "Request Review" at bounding box center [503, 73] width 54 height 15
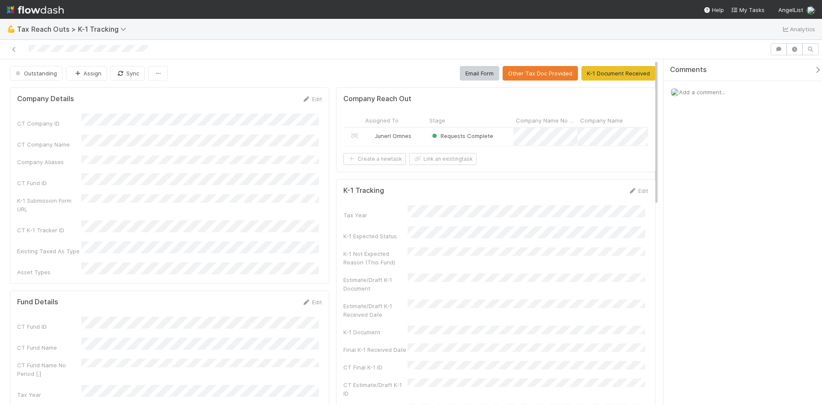
click at [499, 137] on div "Requests Complete" at bounding box center [470, 137] width 86 height 18
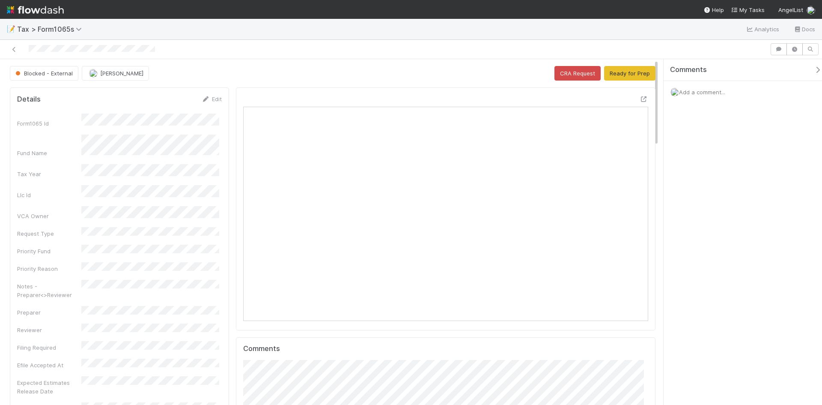
scroll to position [167, 394]
click at [640, 99] on icon at bounding box center [644, 99] width 9 height 6
click at [636, 73] on button "Ready for Prep" at bounding box center [629, 73] width 51 height 15
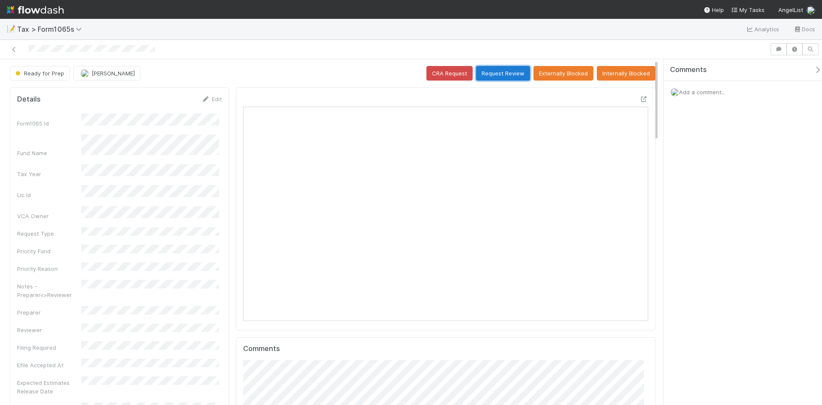
click at [503, 73] on button "Request Review" at bounding box center [503, 73] width 54 height 15
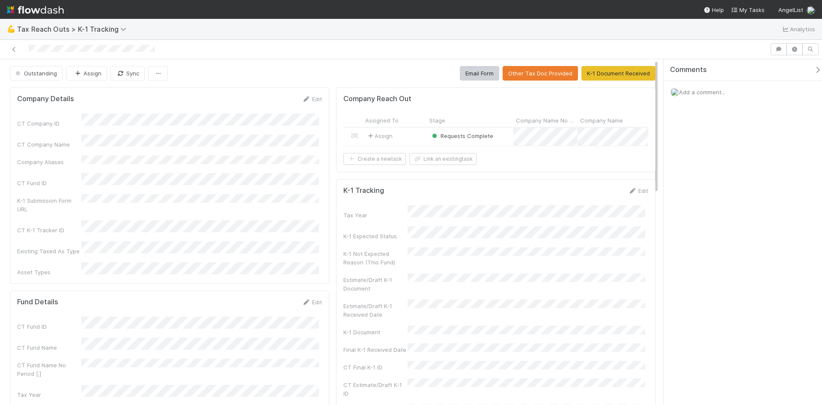
click at [712, 91] on span "Add a comment..." at bounding box center [702, 92] width 46 height 7
click at [706, 223] on button "Add Comment" at bounding box center [702, 224] width 50 height 15
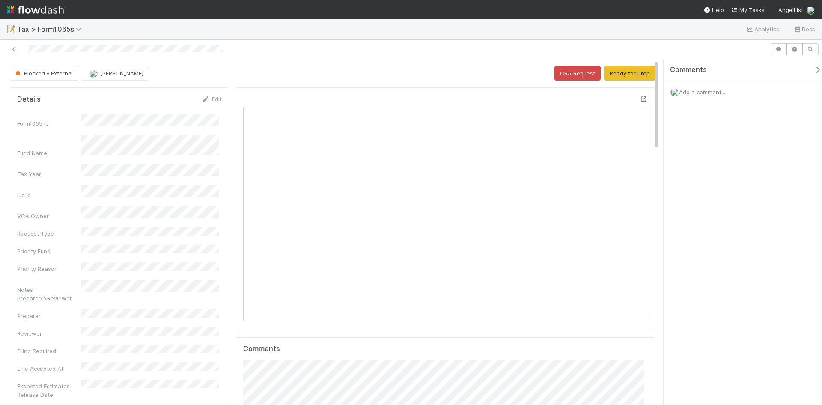
scroll to position [167, 394]
click at [640, 96] on icon at bounding box center [644, 99] width 9 height 6
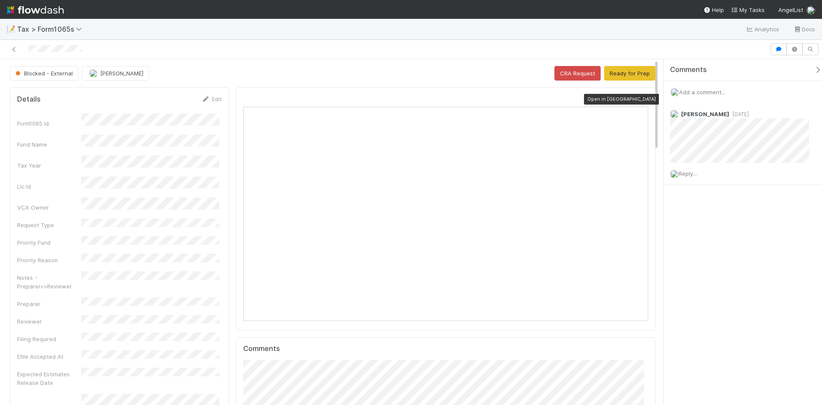
click at [640, 96] on icon at bounding box center [644, 99] width 9 height 6
click at [714, 89] on span "Add a comment..." at bounding box center [702, 92] width 46 height 7
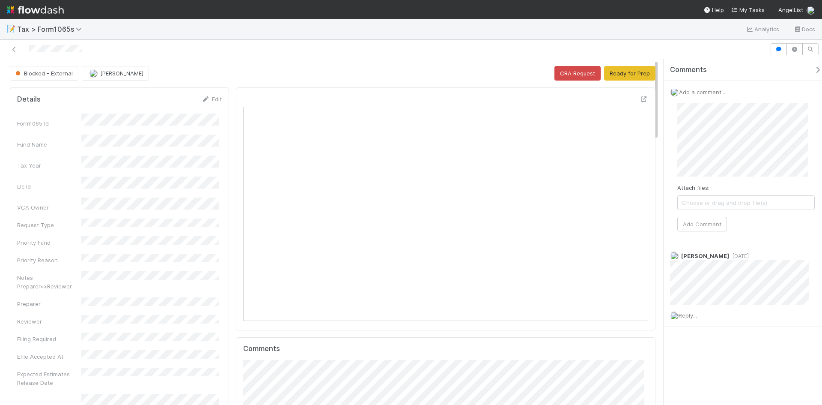
click at [703, 203] on span "Choose or drag and drop file(s)" at bounding box center [746, 203] width 137 height 14
click at [709, 234] on button "Add Comment" at bounding box center [702, 232] width 50 height 15
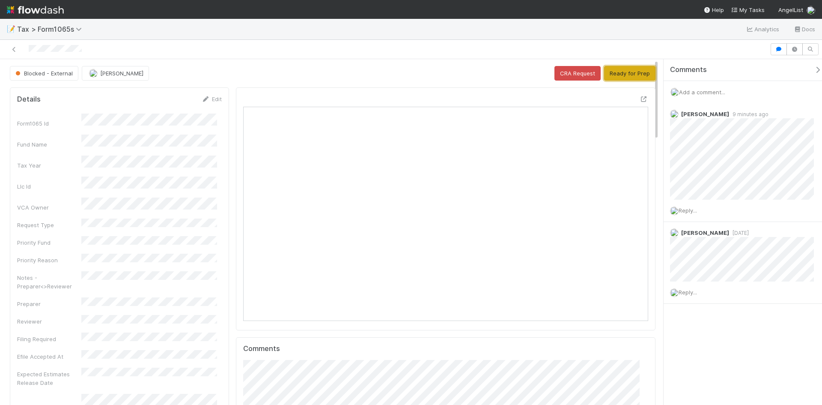
click at [613, 75] on button "Ready for Prep" at bounding box center [629, 73] width 51 height 15
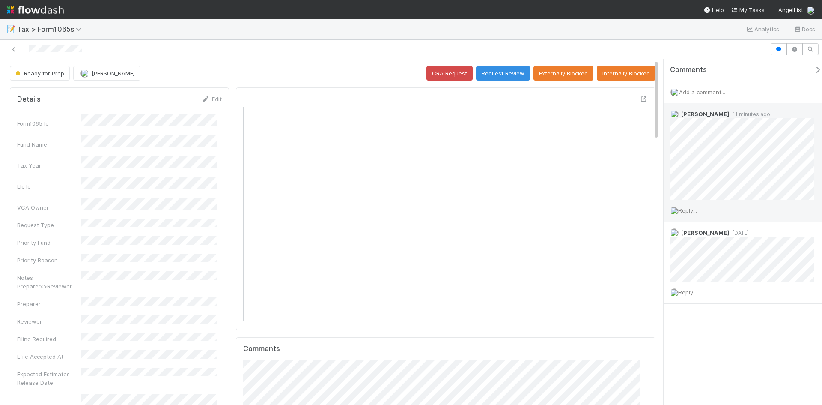
click at [682, 210] on span "Reply..." at bounding box center [688, 210] width 18 height 7
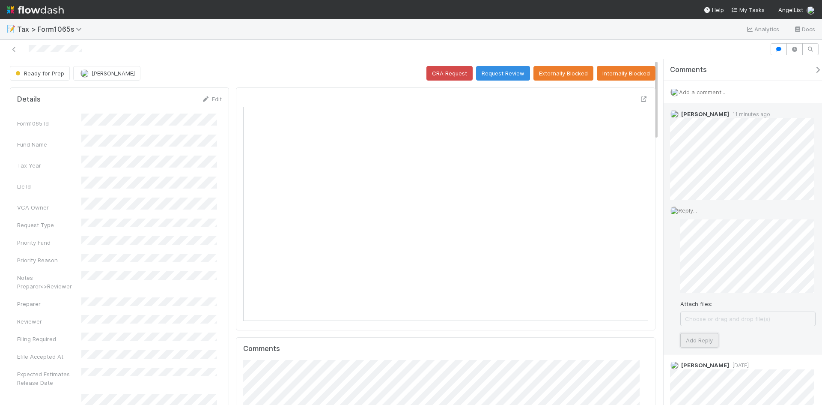
click at [688, 342] on button "Add Reply" at bounding box center [699, 340] width 38 height 15
click at [572, 104] on div at bounding box center [445, 101] width 405 height 12
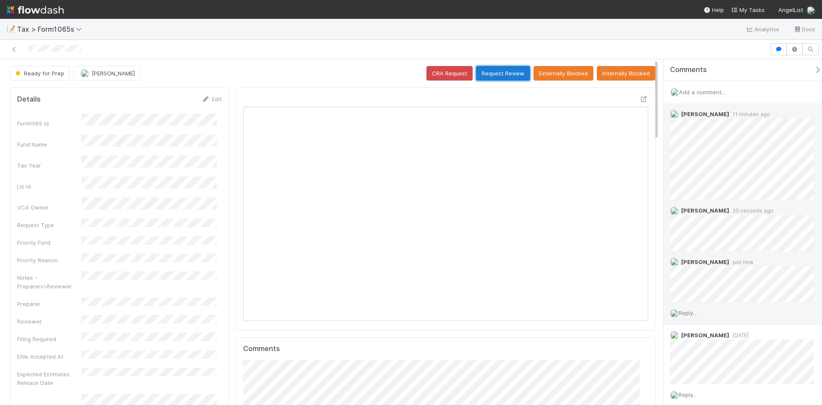
click at [493, 74] on button "Request Review" at bounding box center [503, 73] width 54 height 15
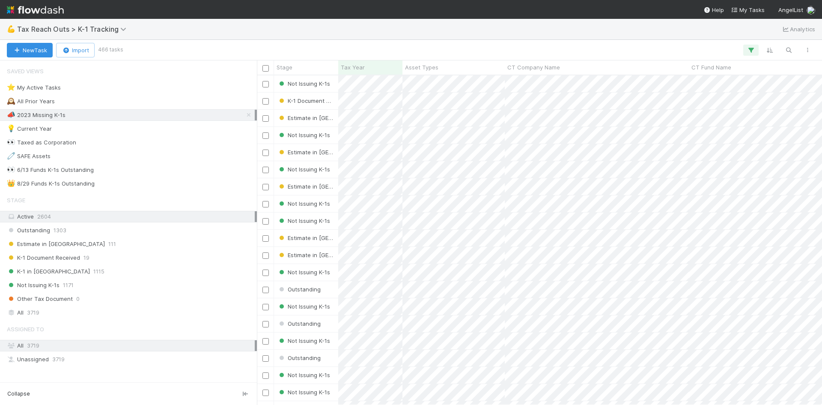
scroll to position [323, 559]
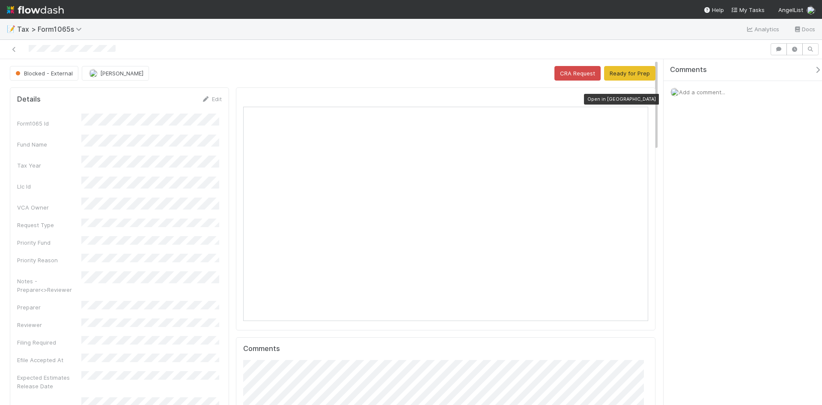
click at [640, 99] on icon at bounding box center [644, 99] width 9 height 6
click at [640, 98] on icon at bounding box center [644, 99] width 9 height 6
click at [210, 98] on link "Edit" at bounding box center [212, 98] width 20 height 7
click at [62, 299] on div "Notes - Preparer<>Reviewer" at bounding box center [119, 311] width 205 height 25
click at [172, 104] on button "Save" at bounding box center [176, 102] width 24 height 15
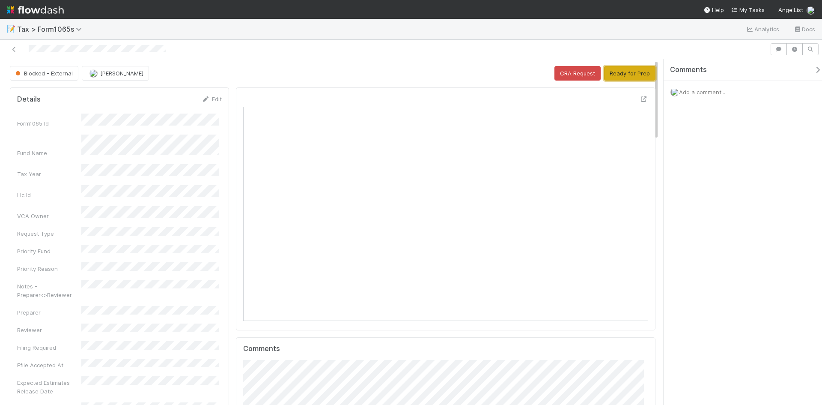
click at [631, 75] on button "Ready for Prep" at bounding box center [629, 73] width 51 height 15
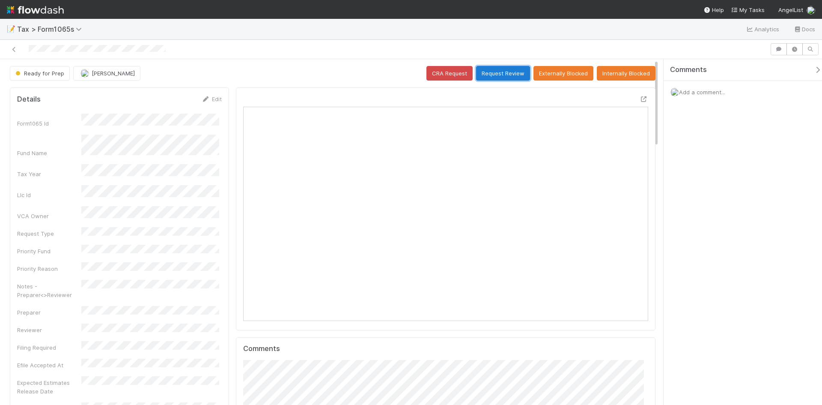
click at [492, 70] on button "Request Review" at bounding box center [503, 73] width 54 height 15
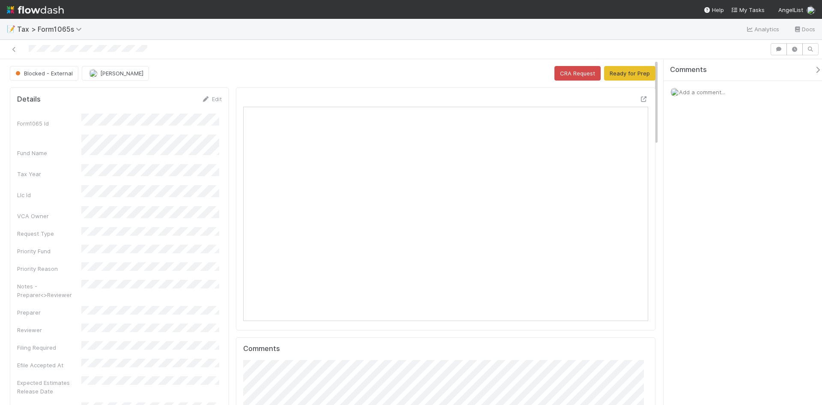
scroll to position [167, 394]
click at [640, 98] on icon at bounding box center [644, 99] width 9 height 6
click at [622, 76] on button "Ready for Prep" at bounding box center [629, 73] width 51 height 15
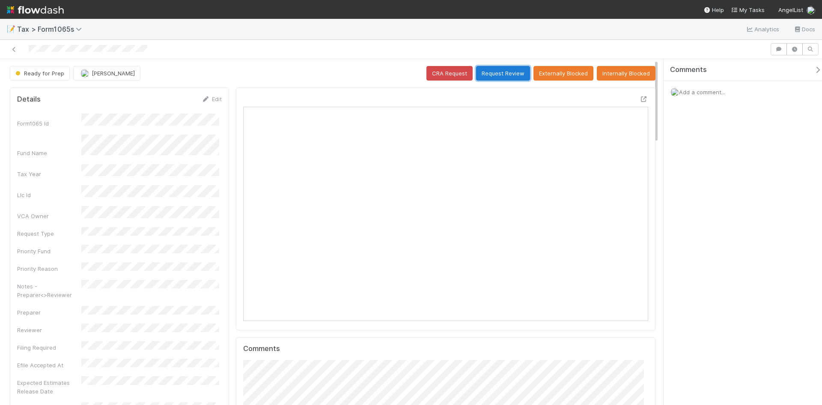
click at [499, 76] on button "Request Review" at bounding box center [503, 73] width 54 height 15
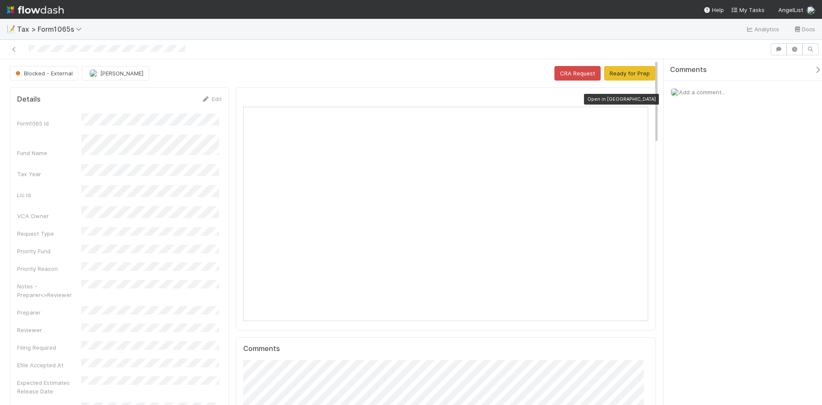
click at [640, 99] on icon at bounding box center [644, 99] width 9 height 6
click at [626, 73] on button "Ready for Prep" at bounding box center [629, 73] width 51 height 15
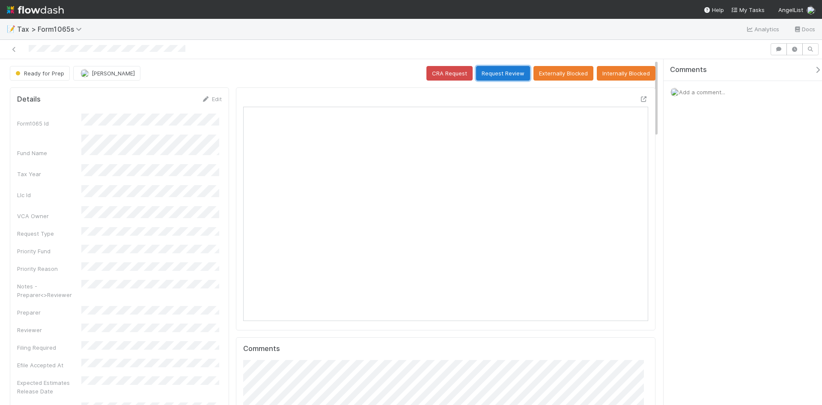
click at [485, 69] on button "Request Review" at bounding box center [503, 73] width 54 height 15
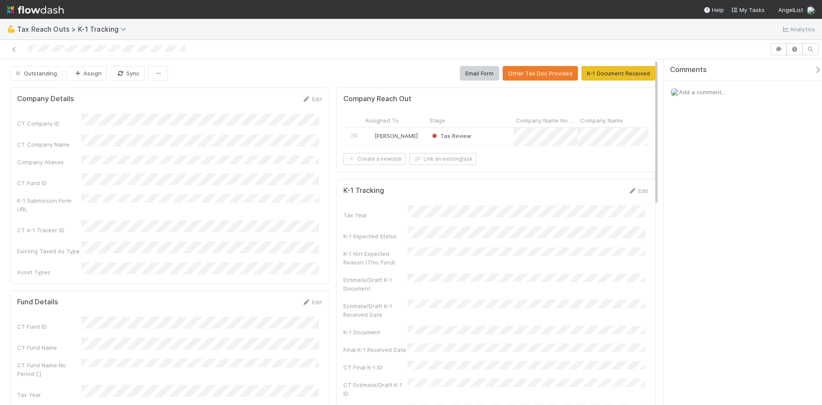
click at [478, 135] on div "Tax Review" at bounding box center [470, 137] width 86 height 18
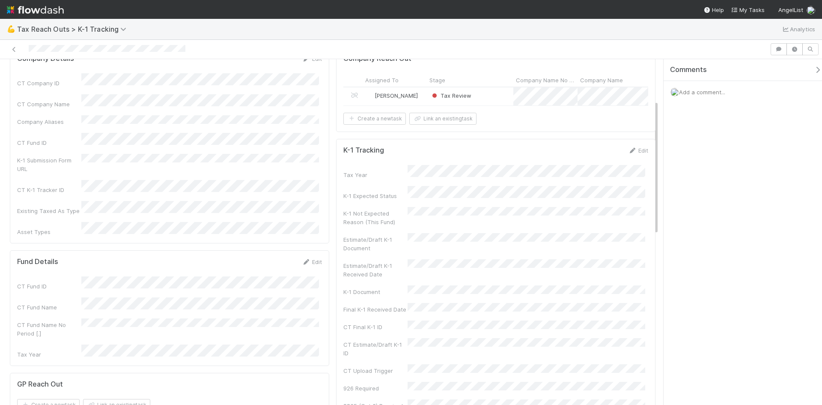
scroll to position [257, 0]
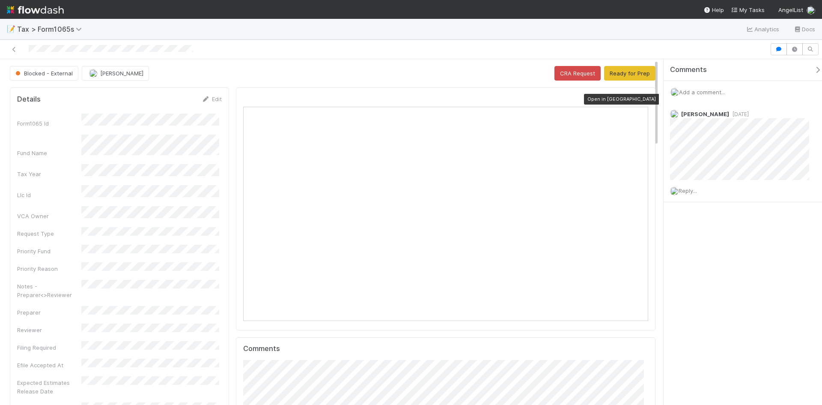
scroll to position [167, 196]
click at [640, 98] on icon at bounding box center [644, 99] width 9 height 6
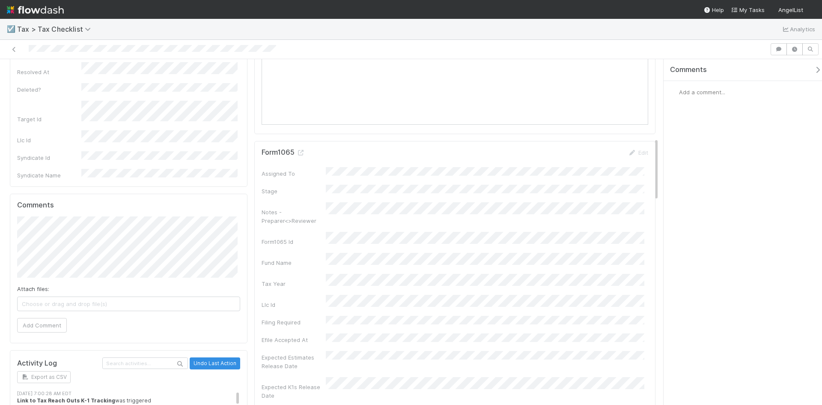
scroll to position [385, 0]
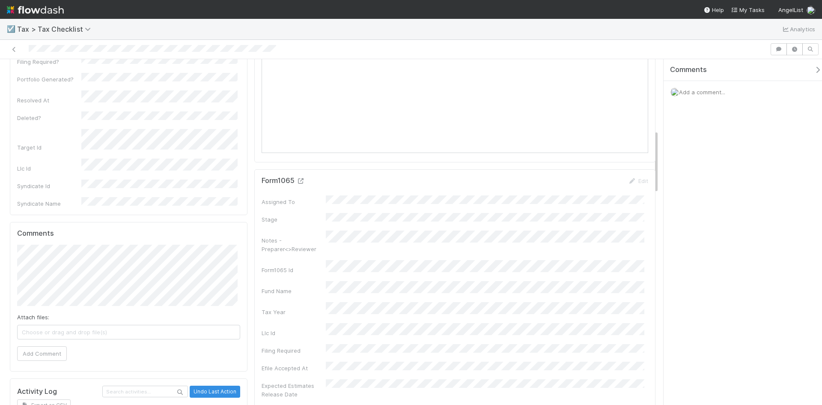
click at [300, 180] on icon at bounding box center [300, 181] width 9 height 6
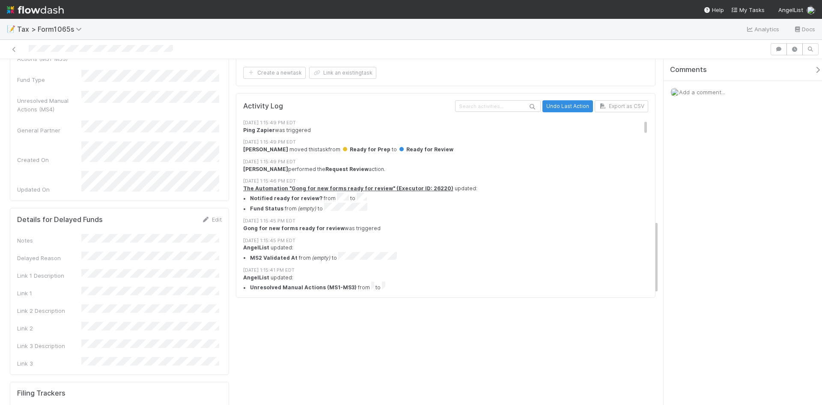
scroll to position [813, 0]
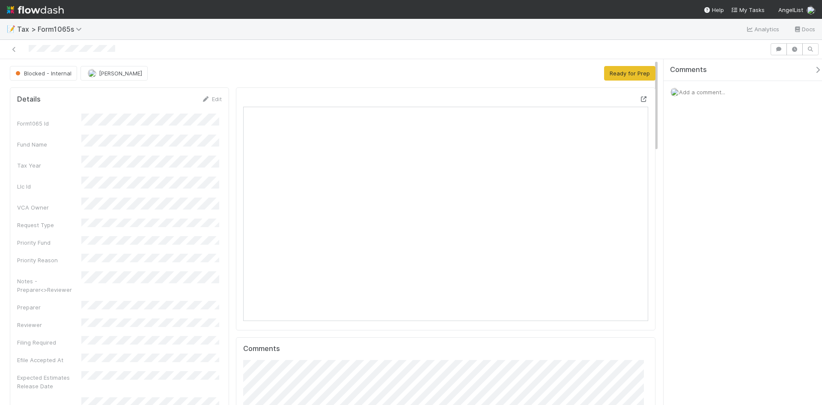
click at [640, 96] on icon at bounding box center [644, 99] width 9 height 6
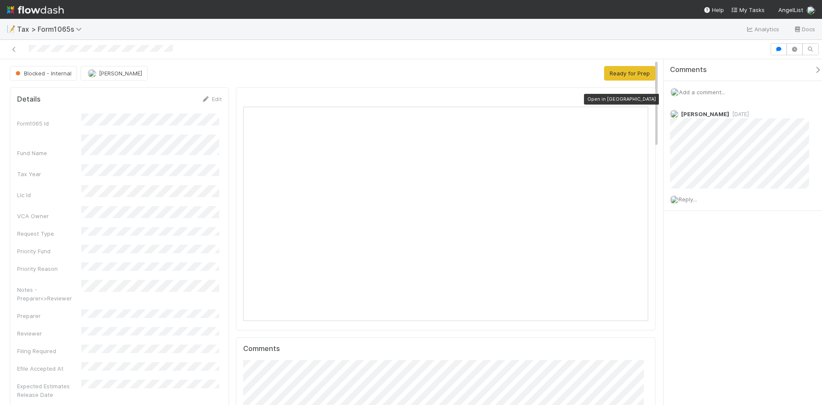
click at [640, 98] on icon at bounding box center [644, 99] width 9 height 6
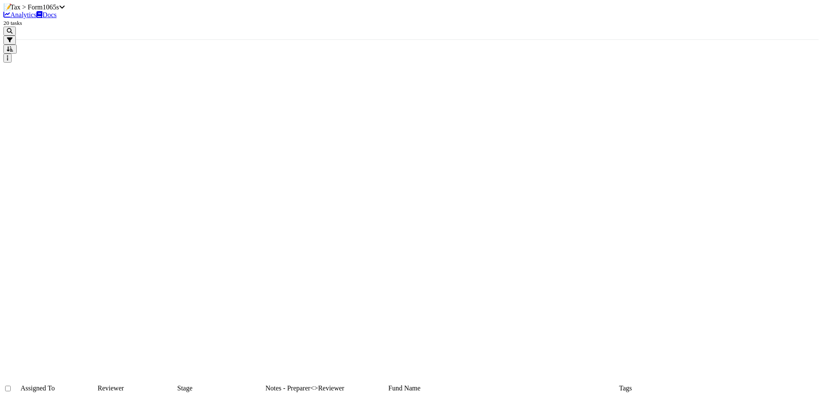
scroll to position [43, 0]
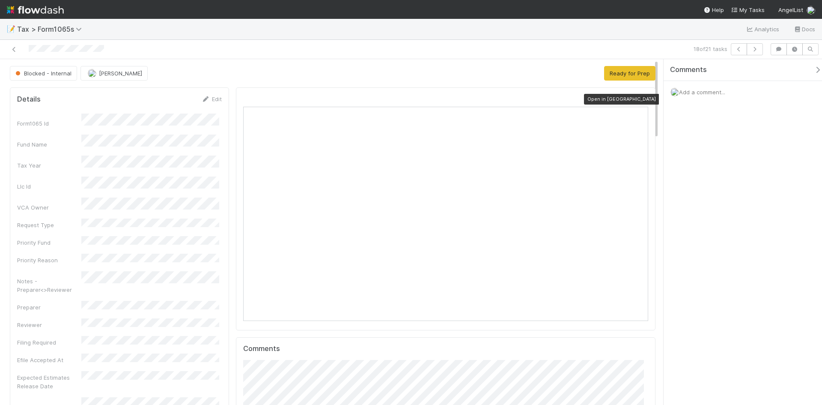
click at [640, 100] on icon at bounding box center [644, 99] width 9 height 6
click at [612, 72] on button "Ready for Prep" at bounding box center [629, 73] width 51 height 15
click at [206, 100] on icon at bounding box center [206, 99] width 9 height 6
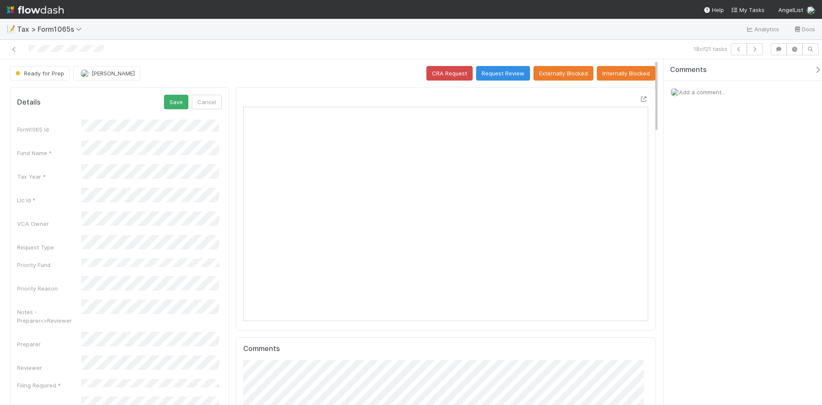
click at [63, 299] on div "Notes - Preparer<>Reviewer" at bounding box center [119, 311] width 205 height 25
click at [173, 98] on button "Save" at bounding box center [176, 102] width 24 height 15
click at [498, 74] on button "Request Review" at bounding box center [503, 73] width 54 height 15
click at [640, 99] on icon at bounding box center [644, 99] width 9 height 6
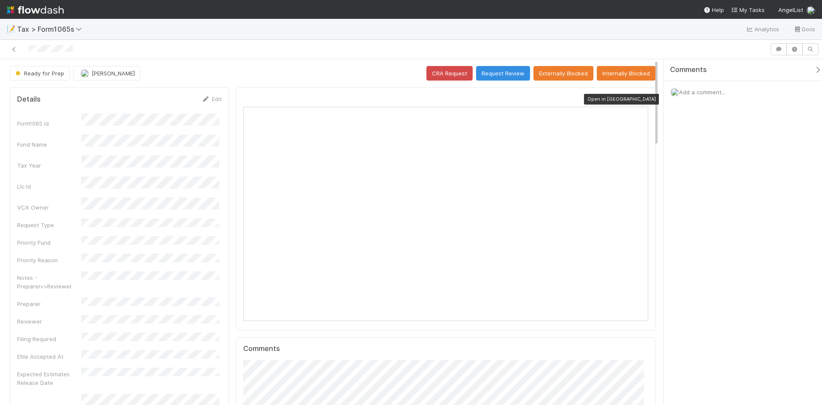
scroll to position [167, 394]
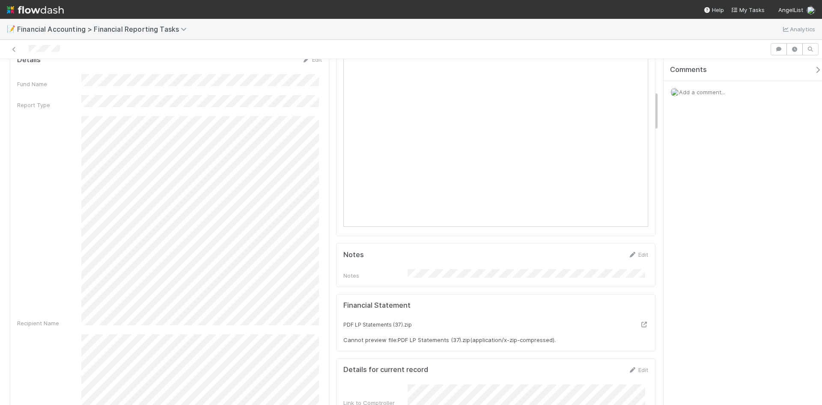
scroll to position [514, 0]
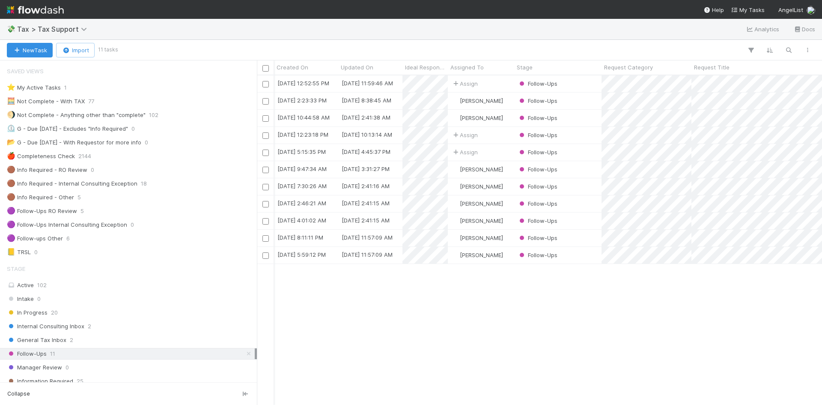
scroll to position [171, 0]
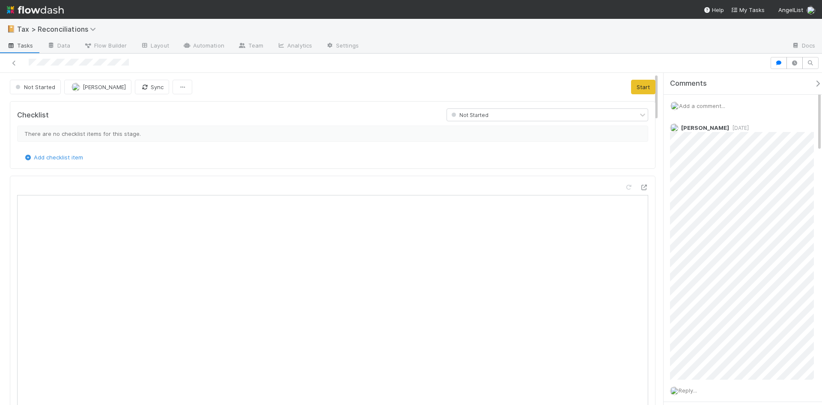
scroll to position [7, 7]
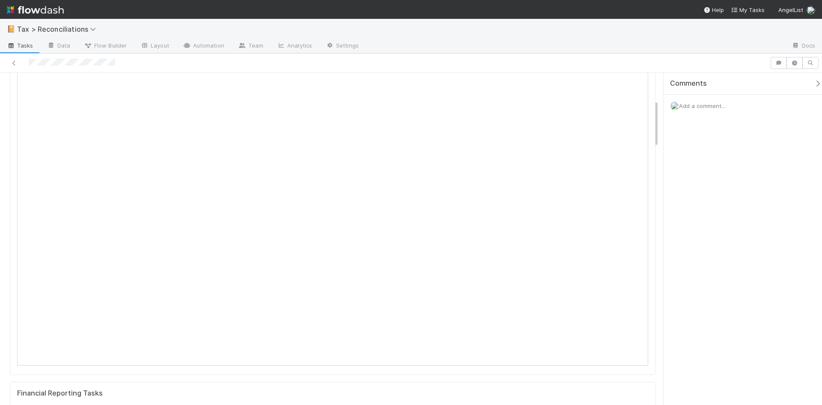
scroll to position [171, 0]
click at [725, 107] on span "Add a comment..." at bounding box center [702, 105] width 46 height 7
click at [701, 277] on button "Add Comment" at bounding box center [702, 280] width 50 height 15
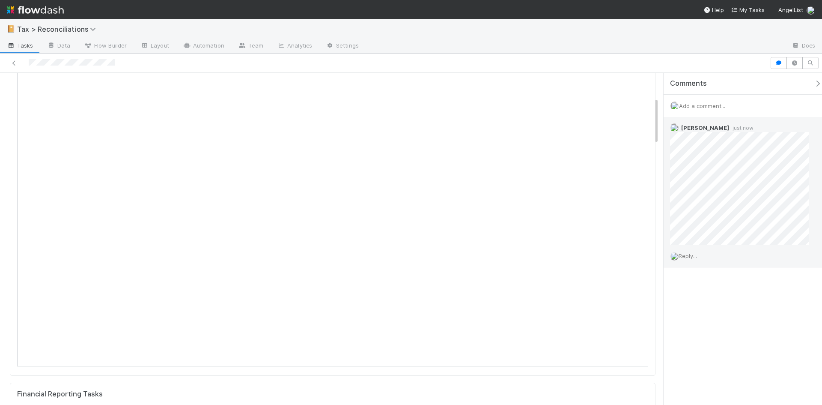
click at [696, 256] on span "Reply..." at bounding box center [688, 255] width 18 height 7
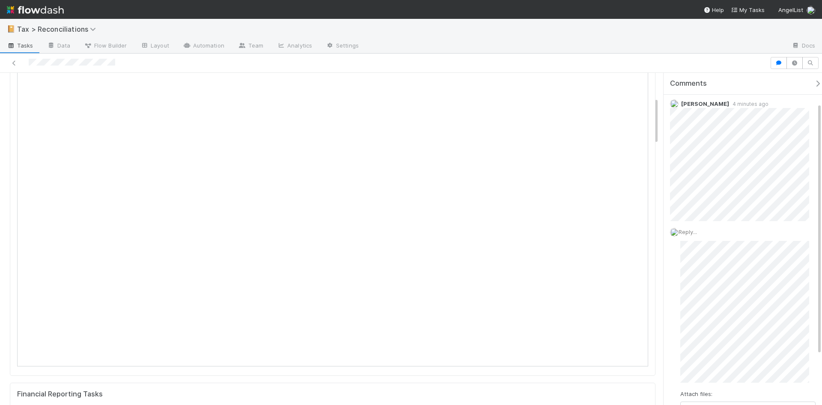
scroll to position [0, 0]
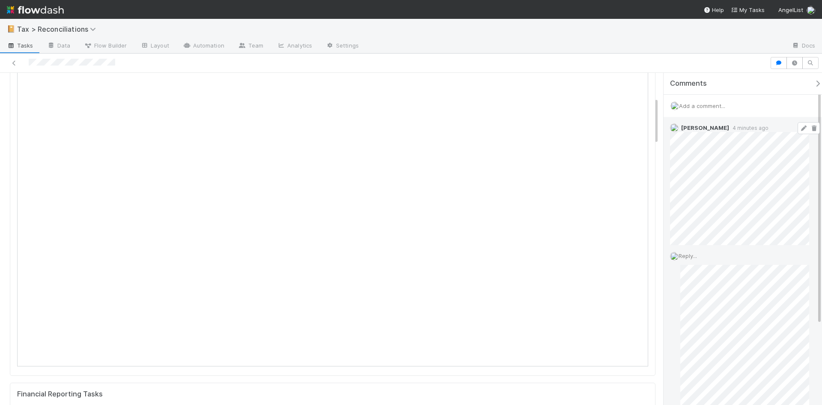
click at [799, 128] on icon at bounding box center [803, 128] width 9 height 6
click at [648, 167] on div "Not Started Enrique Hernandez Sync Start Checklist Not Started There are no che…" at bounding box center [411, 239] width 822 height 332
click at [689, 377] on button "Add Reply" at bounding box center [699, 376] width 38 height 15
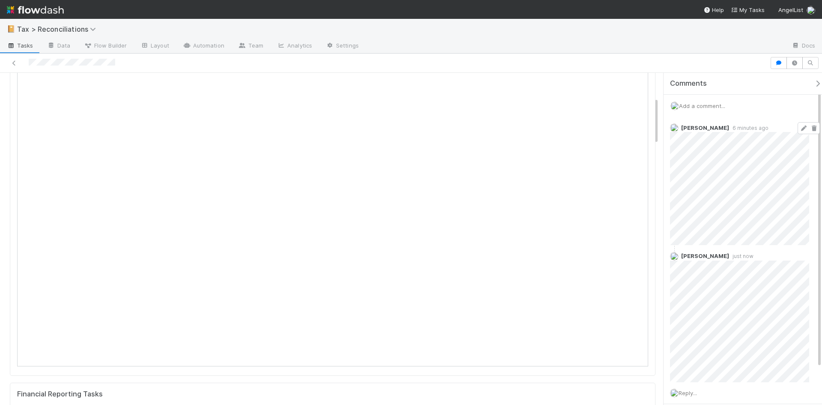
click at [699, 103] on span "Add a comment..." at bounding box center [702, 105] width 46 height 7
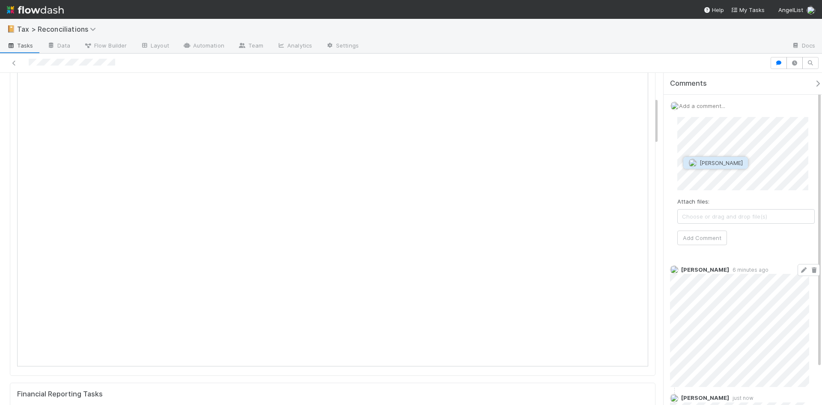
click at [707, 162] on span "[PERSON_NAME]" at bounding box center [721, 162] width 43 height 7
click at [705, 232] on button "Add Comment" at bounding box center [702, 237] width 50 height 15
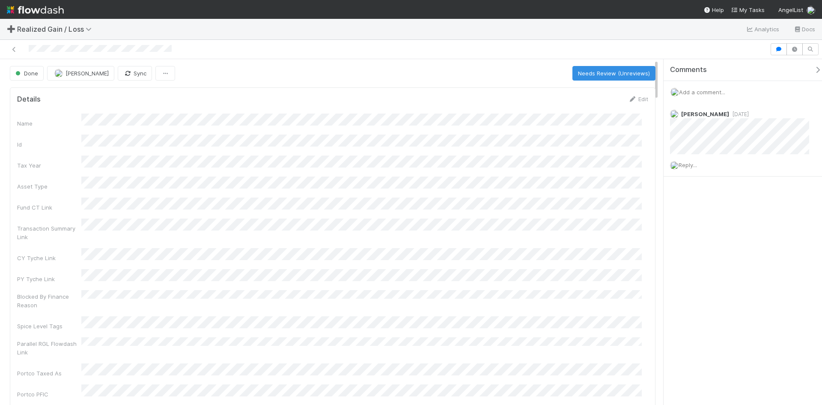
scroll to position [167, 618]
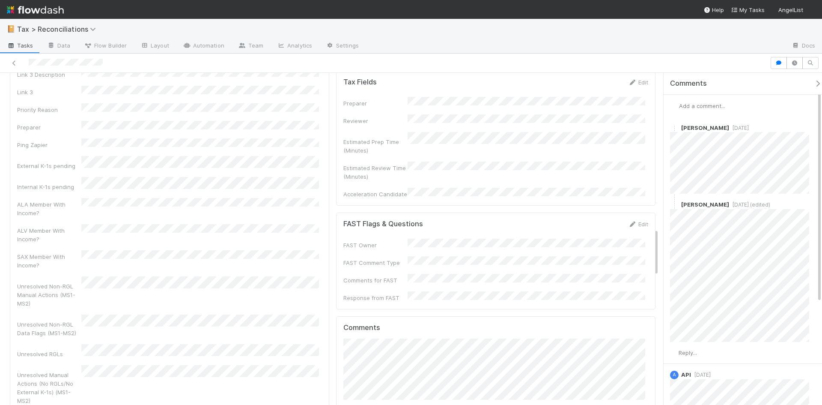
scroll to position [1049, 0]
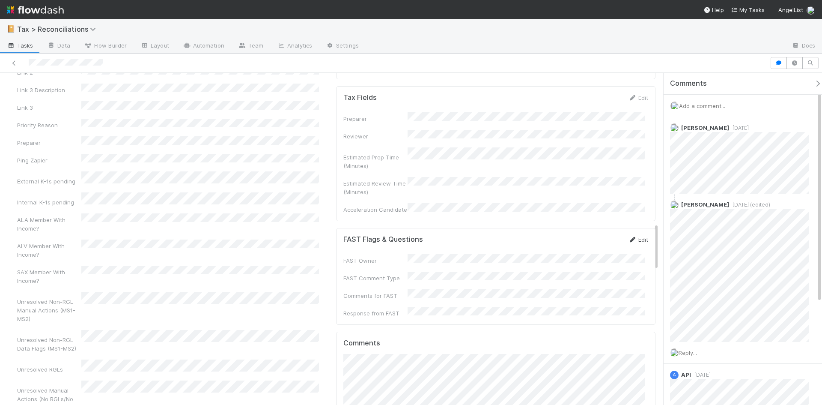
click at [628, 237] on icon at bounding box center [632, 240] width 9 height 6
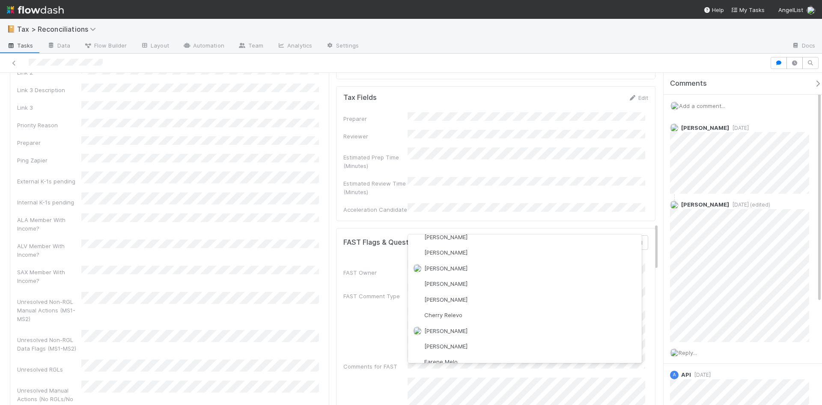
scroll to position [86, 0]
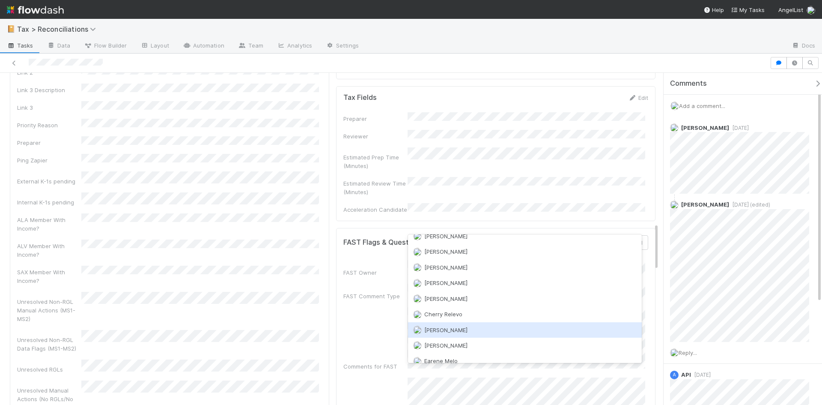
click at [433, 331] on span "Conor Queenan" at bounding box center [445, 329] width 43 height 7
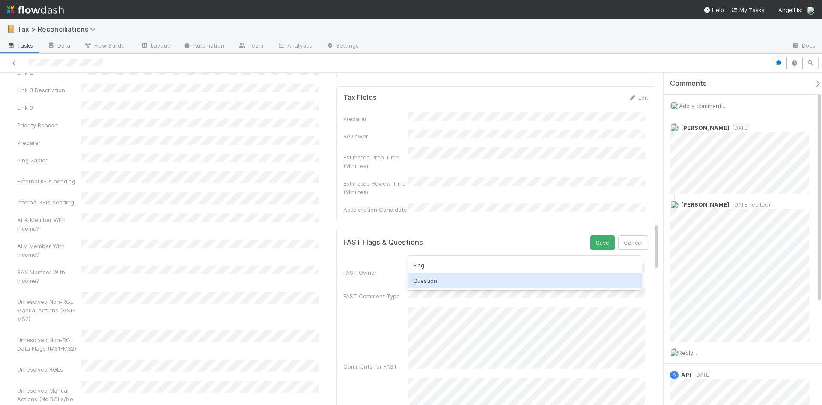
click at [427, 279] on div "Question" at bounding box center [525, 280] width 234 height 15
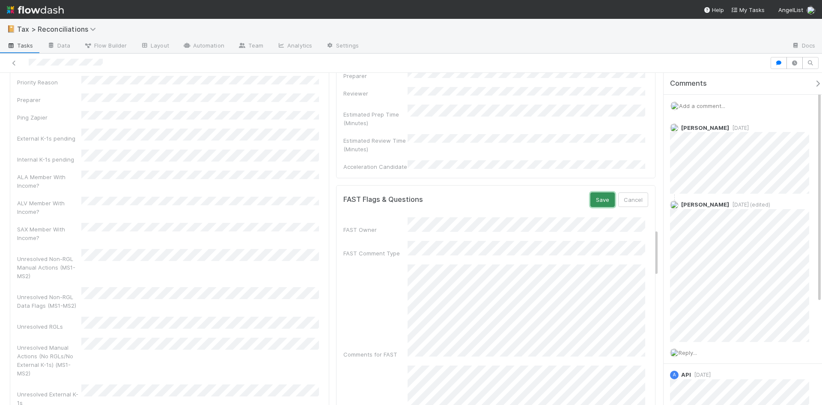
click at [595, 192] on button "Save" at bounding box center [602, 199] width 24 height 15
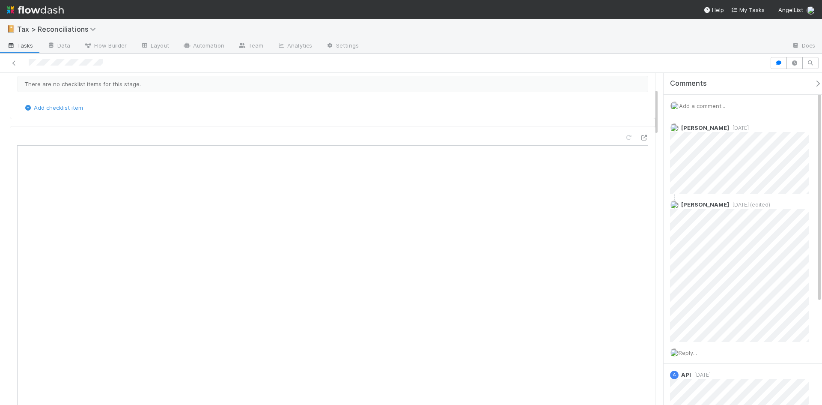
scroll to position [0, 0]
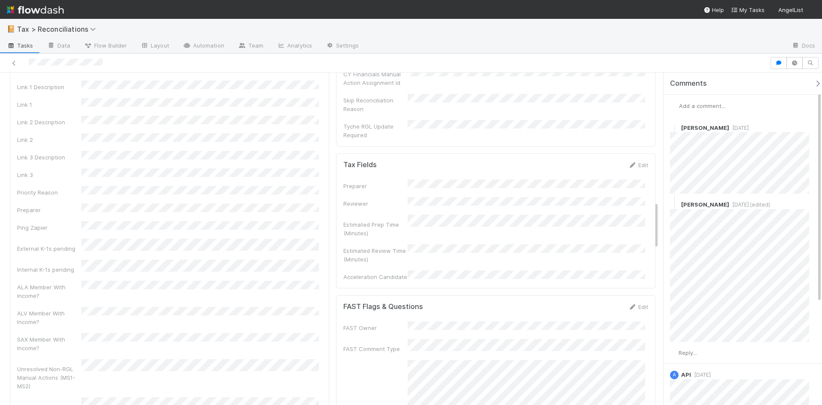
scroll to position [1113, 0]
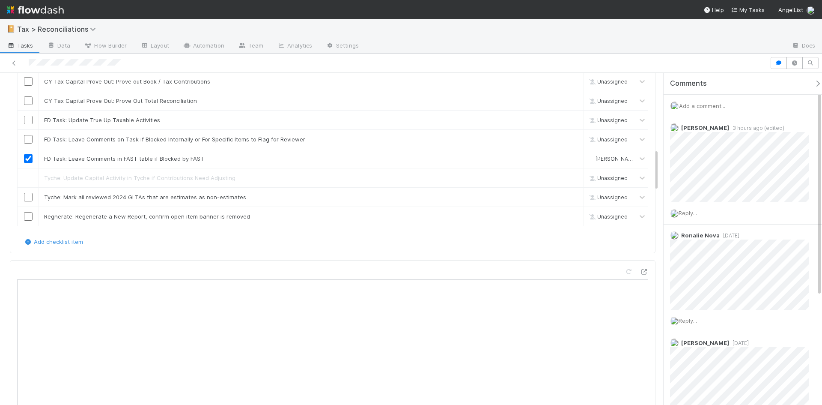
scroll to position [598, 0]
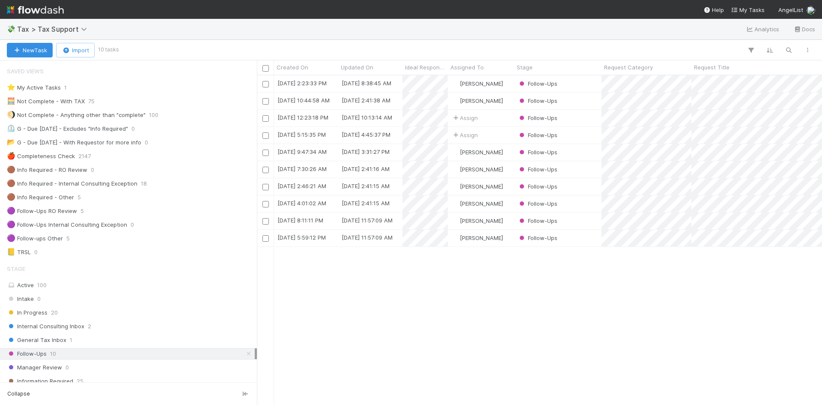
scroll to position [514, 0]
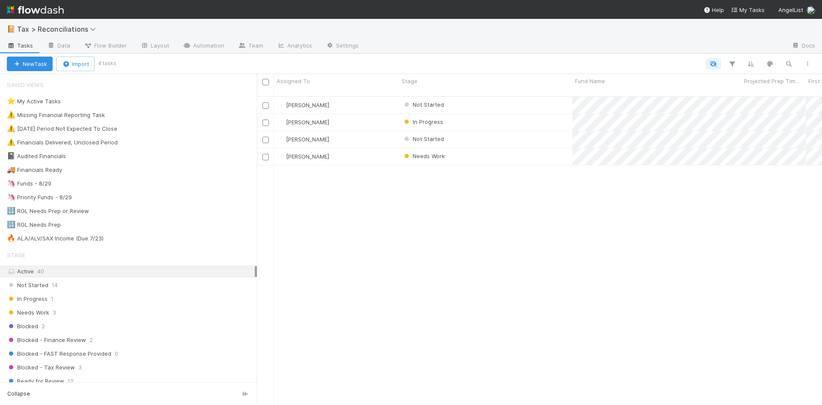
scroll to position [309, 559]
click at [456, 114] on div "In Progress" at bounding box center [485, 122] width 173 height 17
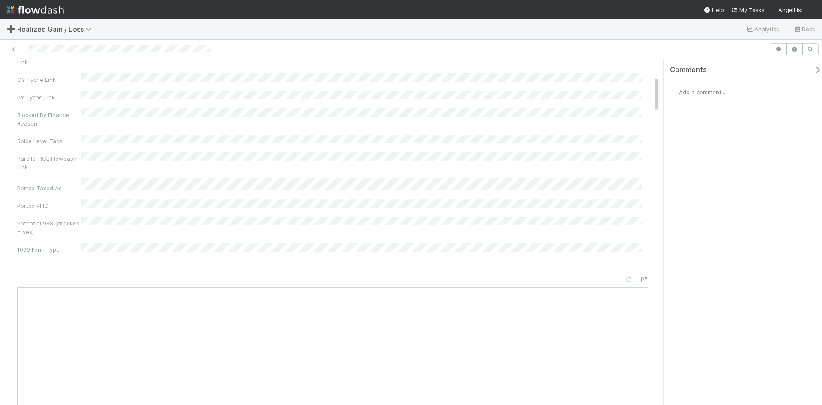
scroll to position [86, 0]
click at [640, 362] on icon at bounding box center [644, 365] width 9 height 6
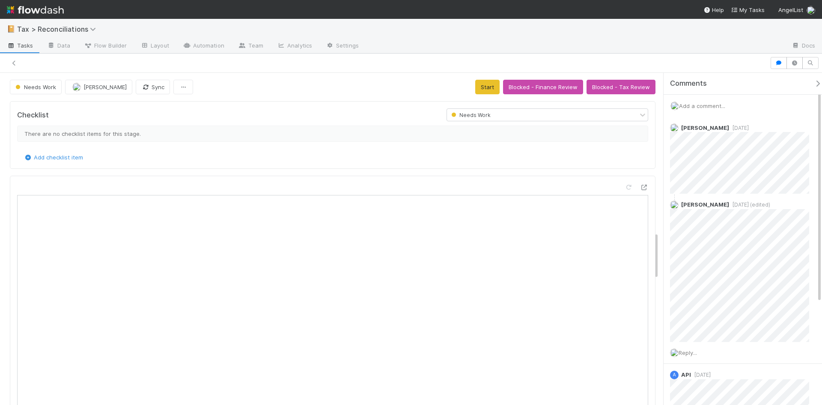
scroll to position [1113, 0]
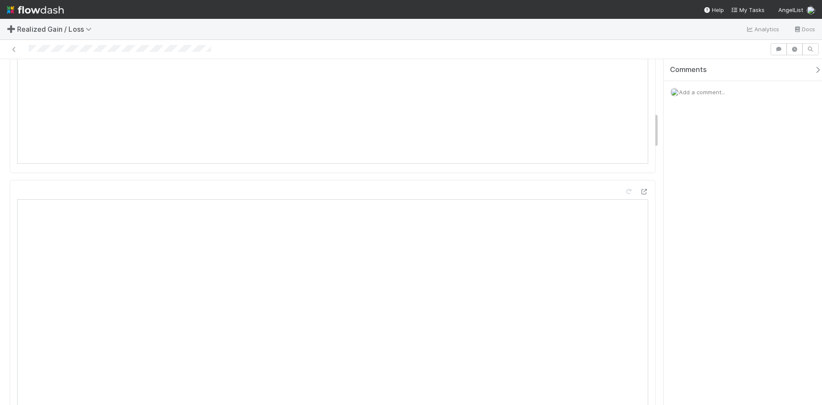
scroll to position [685, 0]
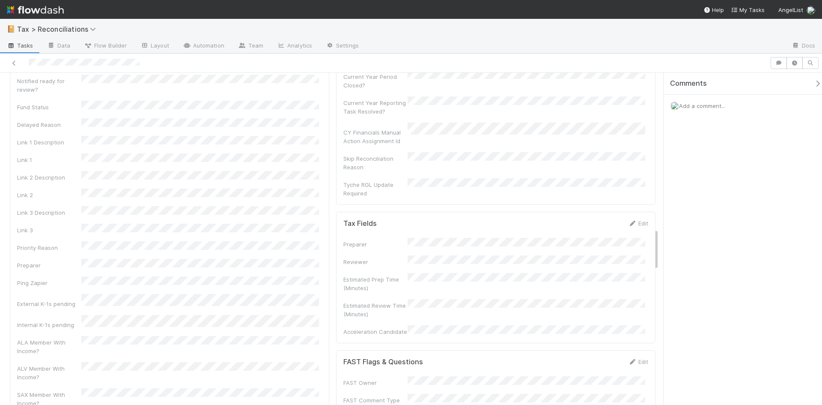
scroll to position [1242, 0]
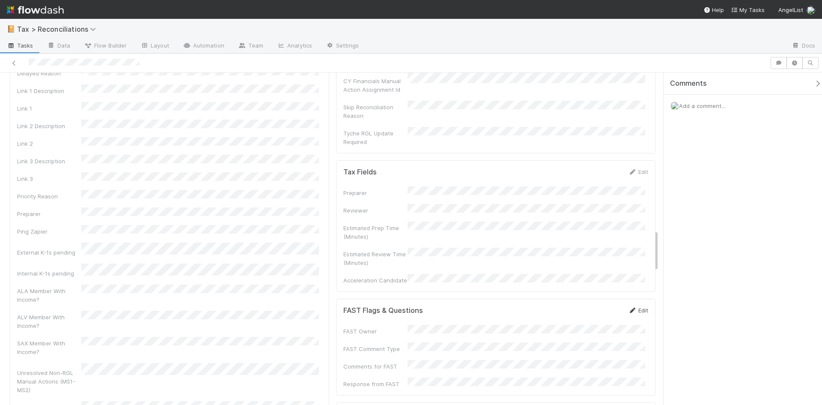
click at [639, 307] on link "Edit" at bounding box center [638, 310] width 20 height 7
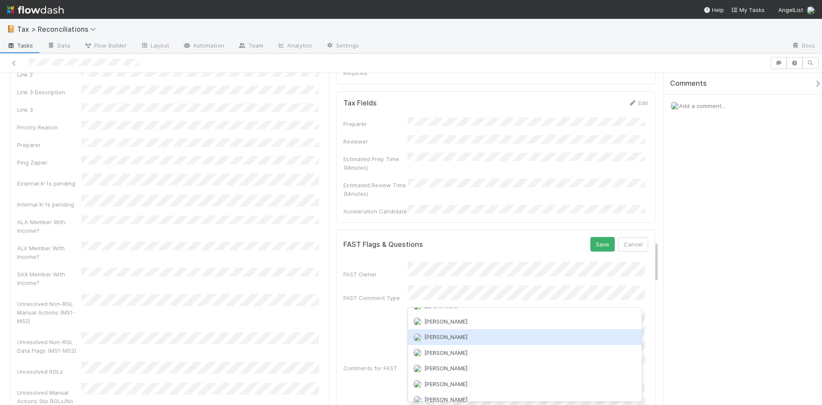
scroll to position [1327, 0]
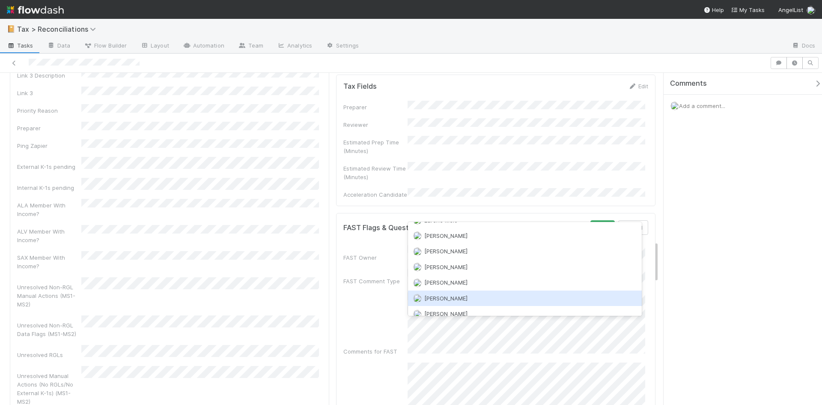
click at [446, 294] on div "James Palmer" at bounding box center [525, 297] width 234 height 15
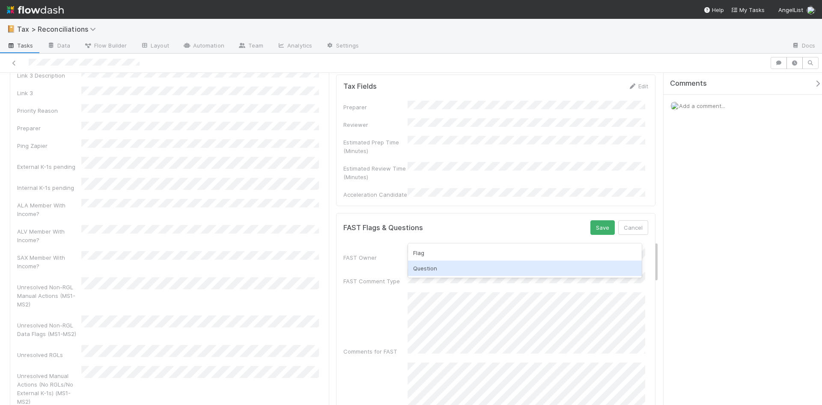
click at [433, 267] on div "Question" at bounding box center [525, 267] width 234 height 15
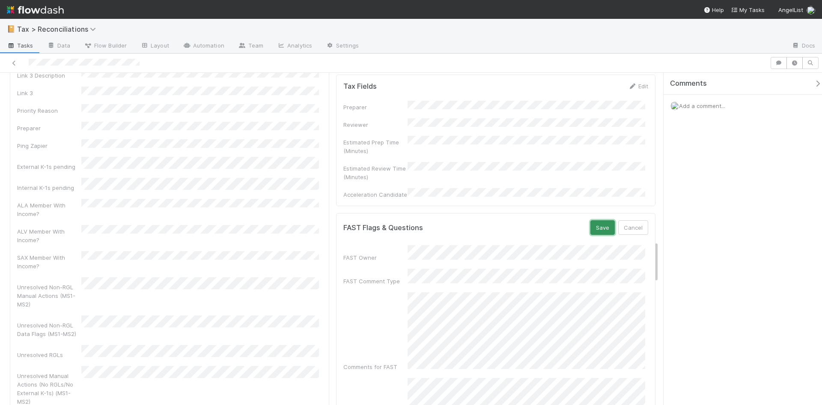
click at [594, 220] on button "Save" at bounding box center [602, 227] width 24 height 15
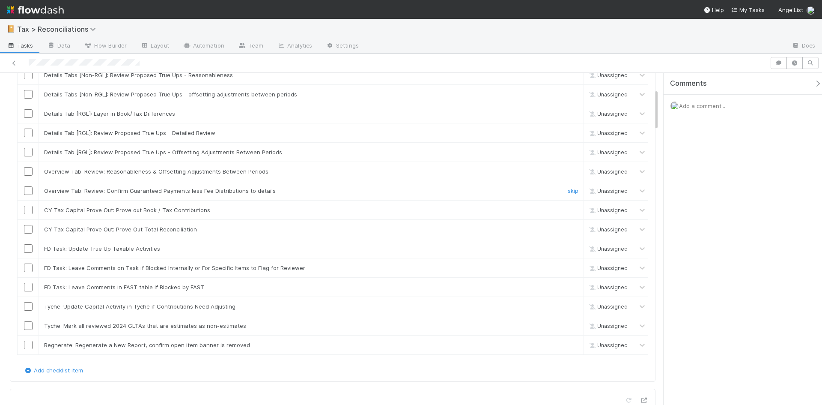
scroll to position [0, 0]
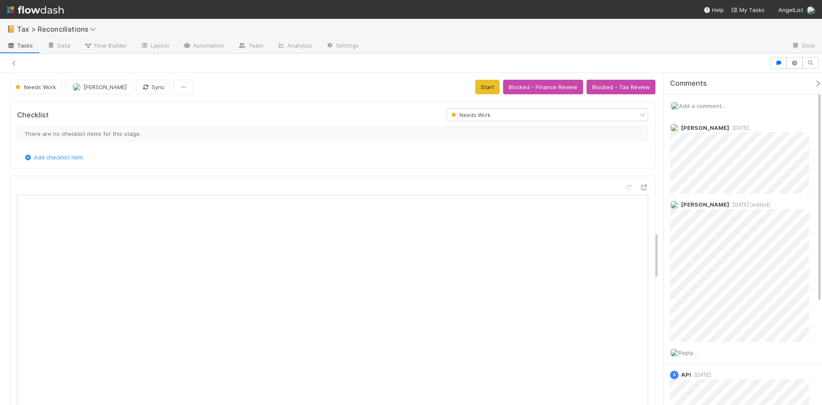
scroll to position [1113, 0]
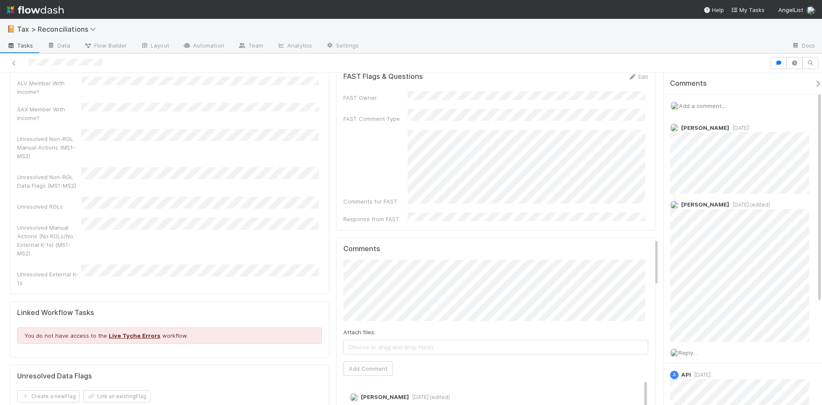
scroll to position [1156, 0]
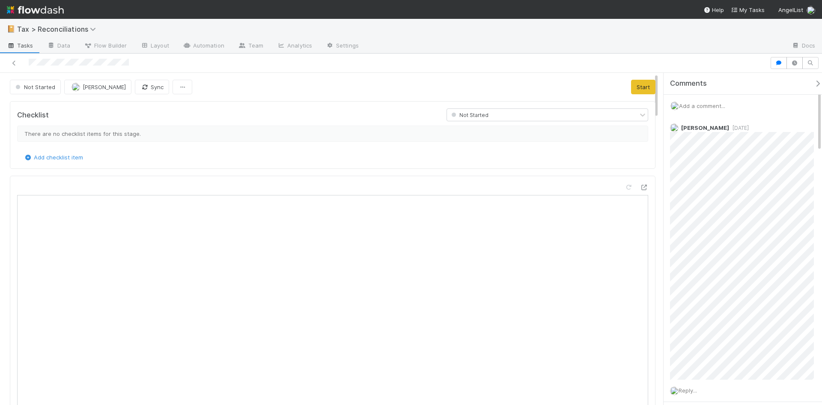
click at [696, 105] on span "Add a comment..." at bounding box center [702, 105] width 46 height 7
click at [707, 241] on button "Add Comment" at bounding box center [702, 237] width 50 height 15
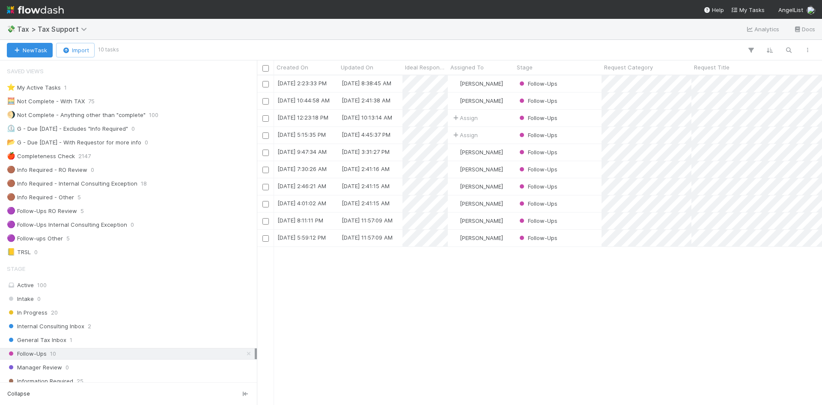
scroll to position [514, 0]
click at [497, 118] on div "Assign" at bounding box center [481, 118] width 66 height 17
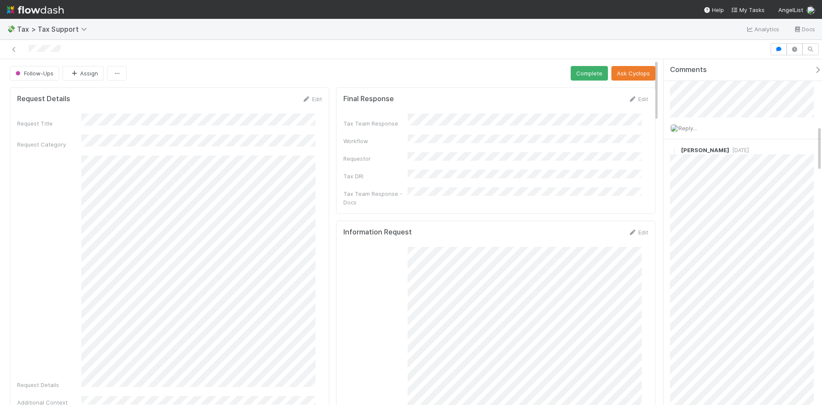
scroll to position [514, 0]
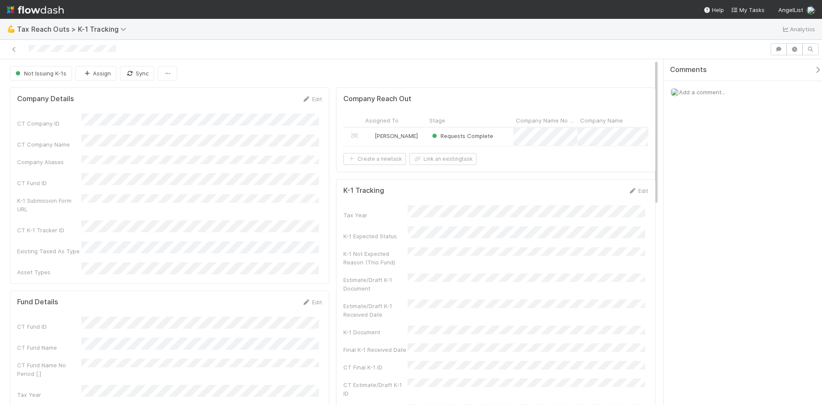
click at [505, 138] on div "Requests Complete" at bounding box center [470, 137] width 86 height 18
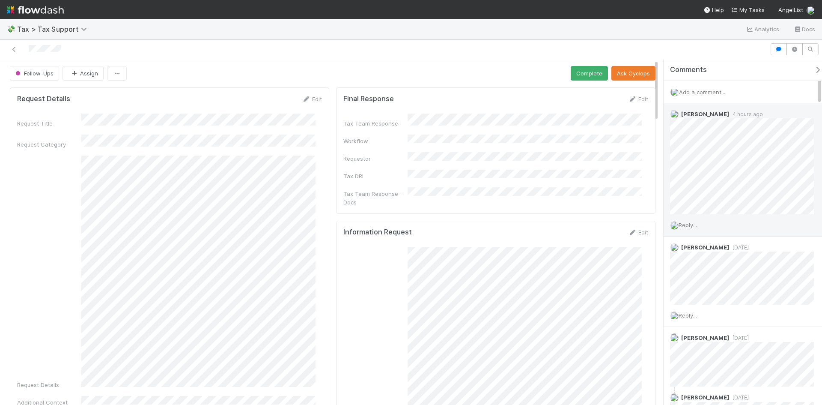
click at [683, 224] on span "Reply..." at bounding box center [688, 224] width 18 height 7
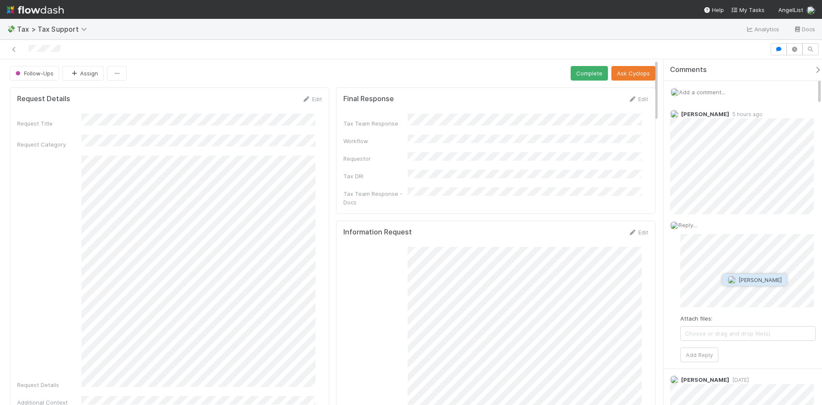
click at [763, 280] on span "Manav Mehta" at bounding box center [760, 279] width 43 height 7
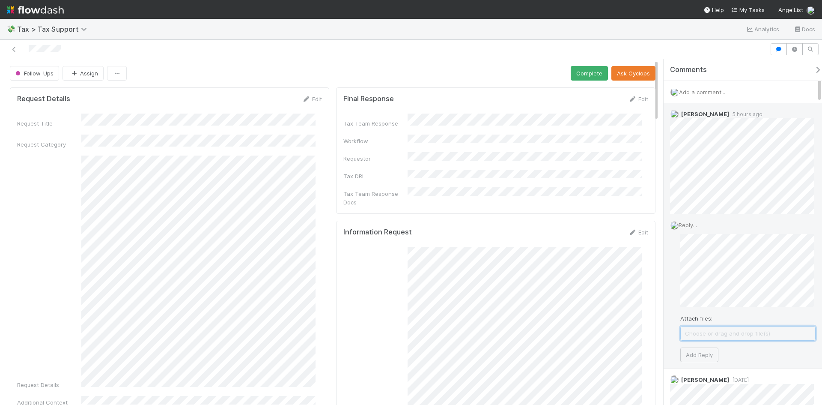
click at [735, 336] on span "Choose or drag and drop file(s)" at bounding box center [748, 333] width 134 height 14
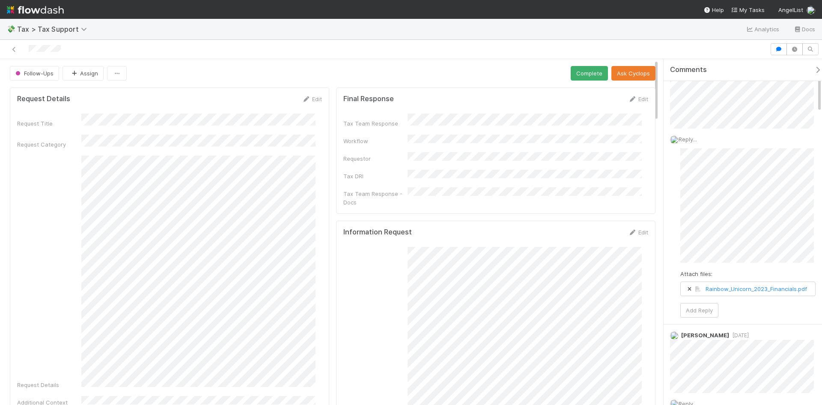
click at [698, 283] on span "Rainbow_Unicorn_2023_Financials.pdf" at bounding box center [748, 289] width 134 height 14
click at [694, 333] on button "Add Reply" at bounding box center [699, 332] width 38 height 15
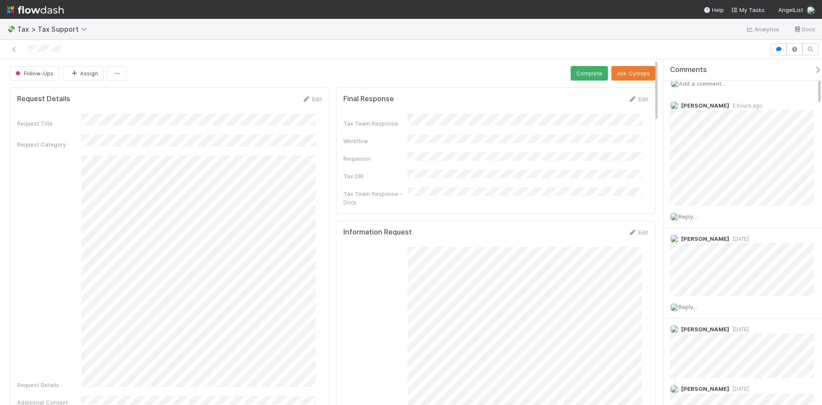
scroll to position [0, 0]
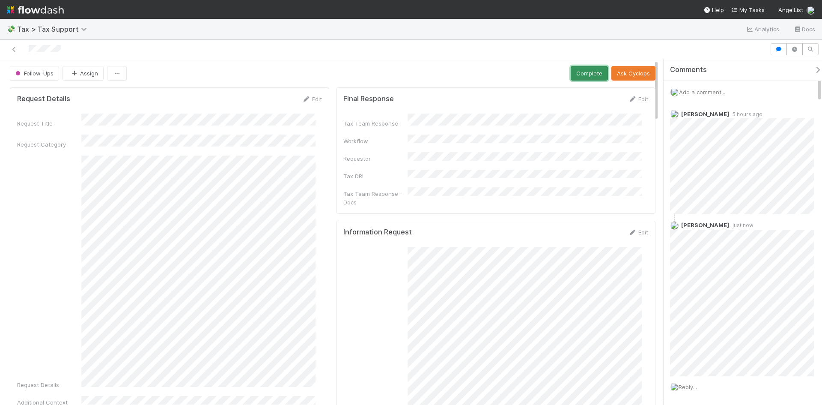
click at [578, 74] on button "Complete" at bounding box center [589, 73] width 37 height 15
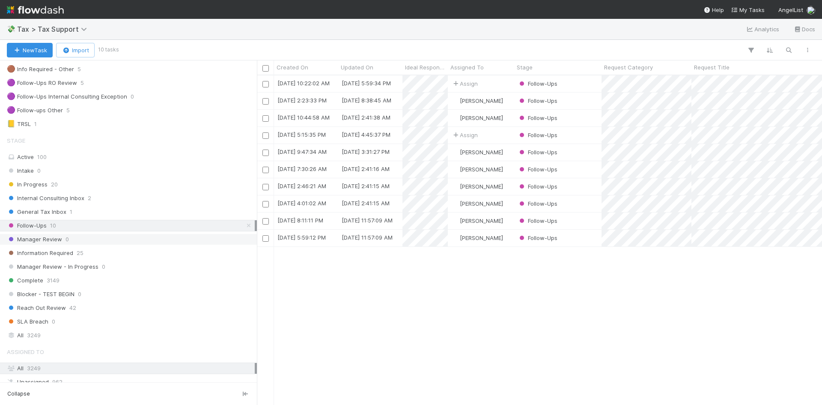
scroll to position [128, 0]
click at [61, 210] on span "General Tax Inbox" at bounding box center [37, 211] width 60 height 11
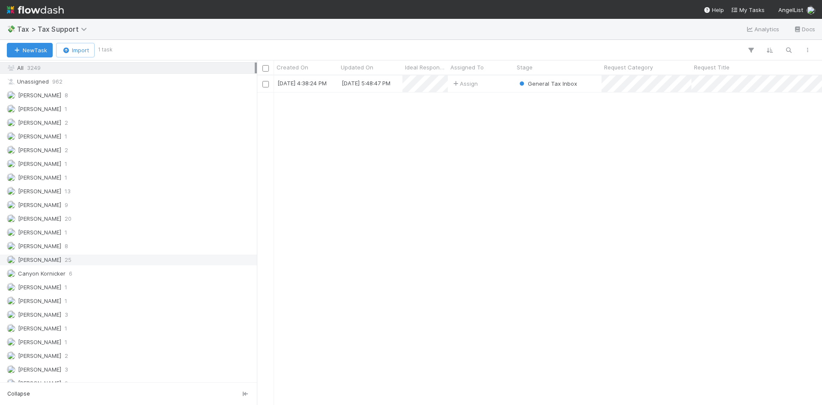
scroll to position [771, 0]
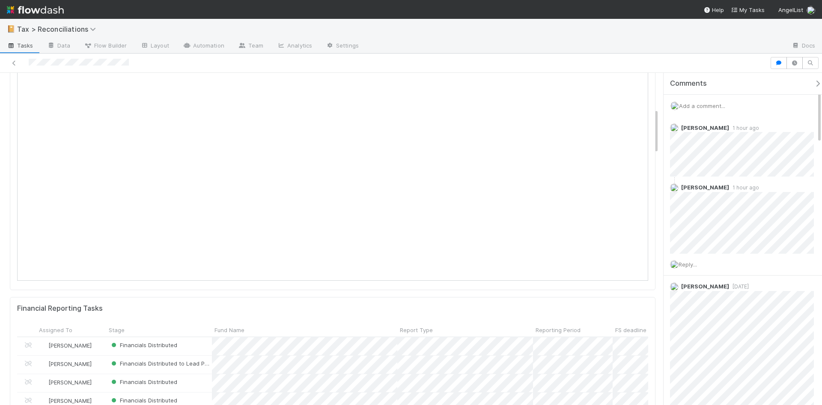
scroll to position [471, 0]
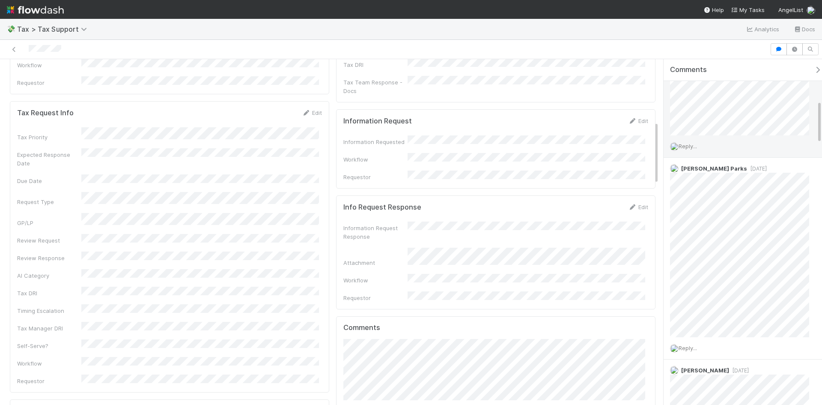
scroll to position [300, 0]
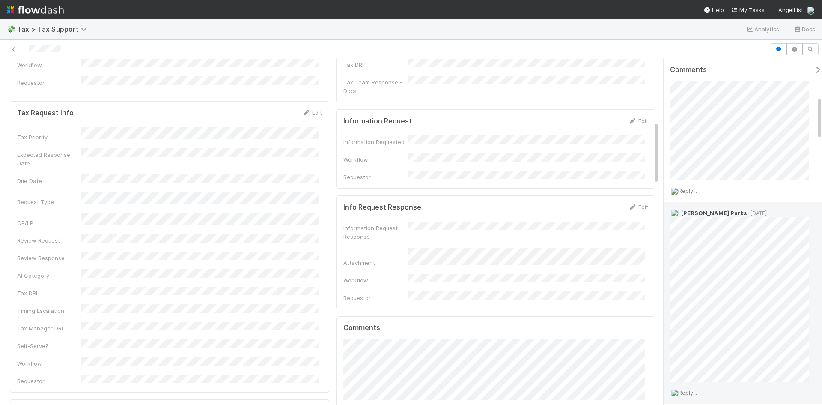
click at [747, 215] on span "[DATE]" at bounding box center [757, 213] width 20 height 6
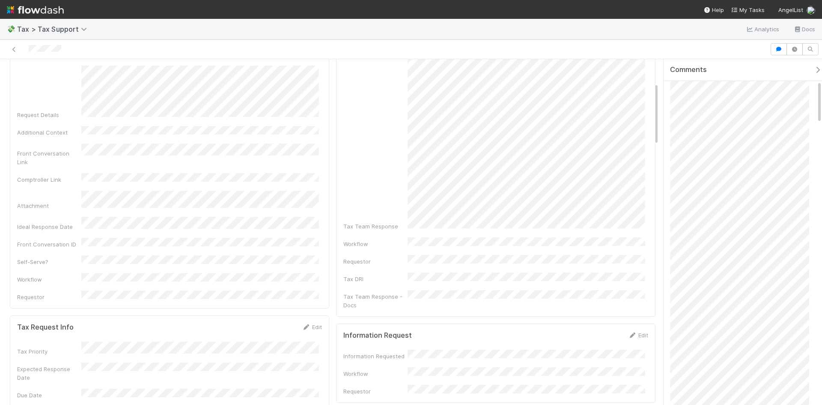
scroll to position [0, 0]
click at [813, 70] on icon "button" at bounding box center [817, 69] width 9 height 7
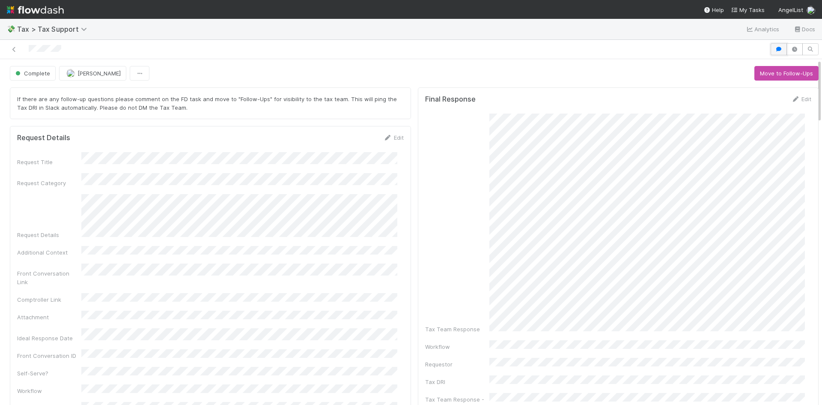
click at [775, 48] on icon "button" at bounding box center [779, 49] width 9 height 5
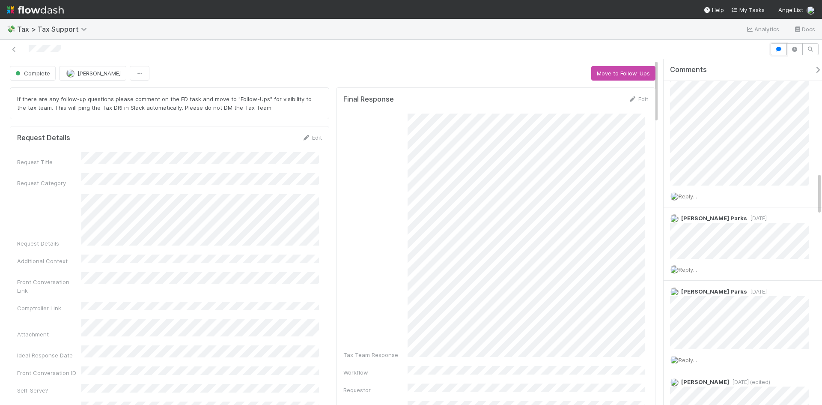
scroll to position [942, 0]
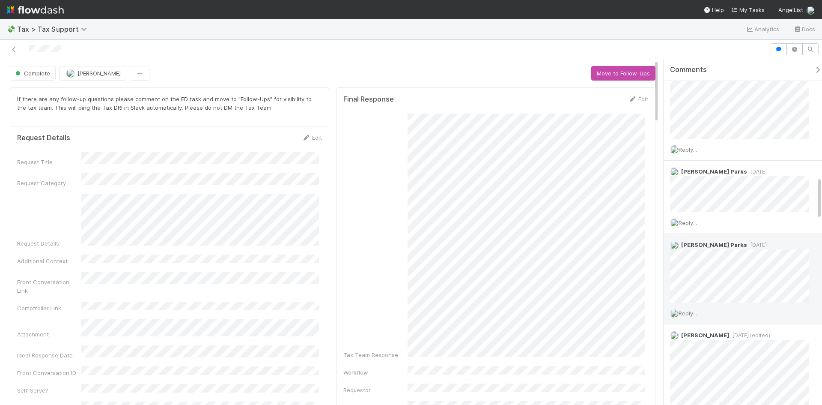
click at [747, 246] on span "1 year ago" at bounding box center [757, 244] width 20 height 6
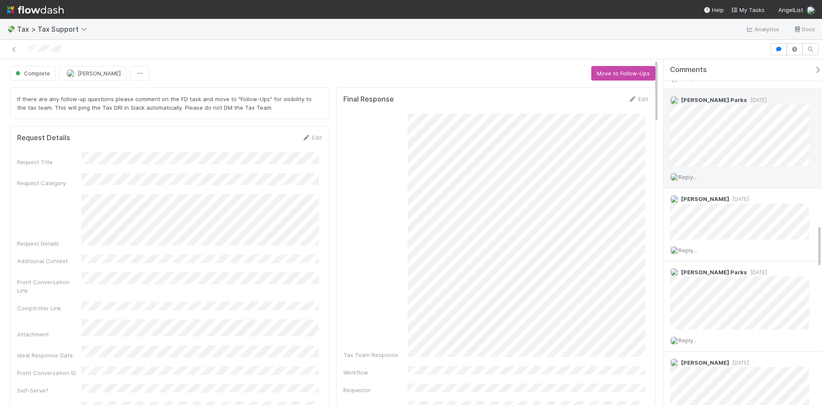
scroll to position [1413, 0]
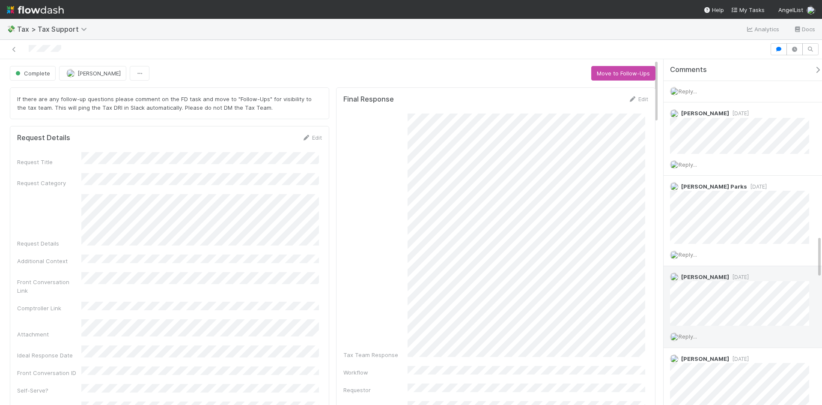
click at [736, 278] on span "1 year ago" at bounding box center [739, 277] width 20 height 6
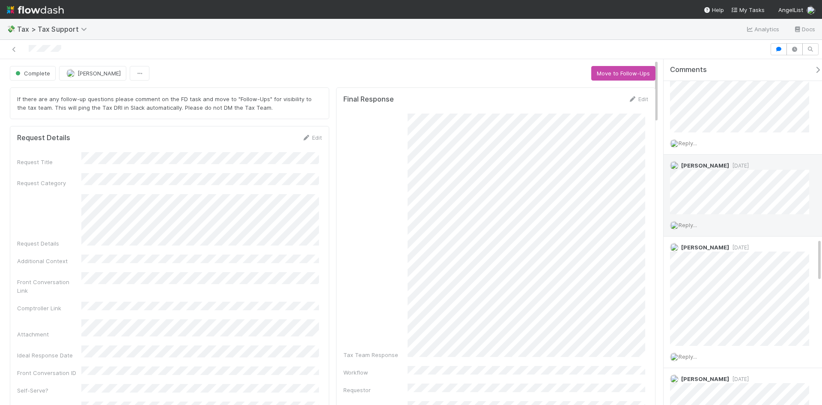
scroll to position [1541, 0]
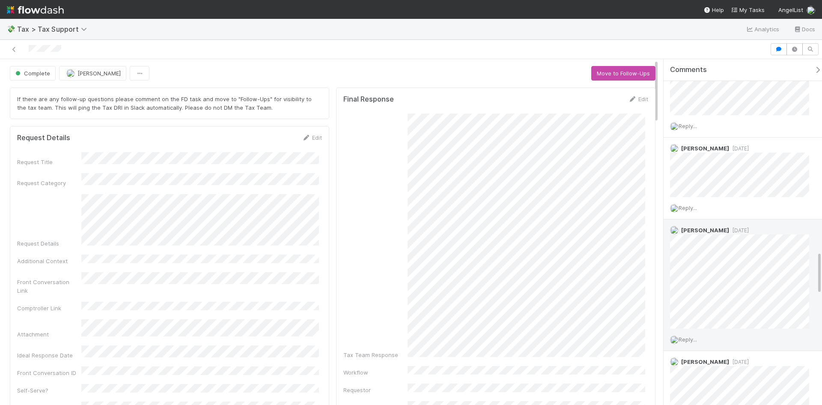
click at [739, 228] on span "1 year ago" at bounding box center [739, 230] width 20 height 6
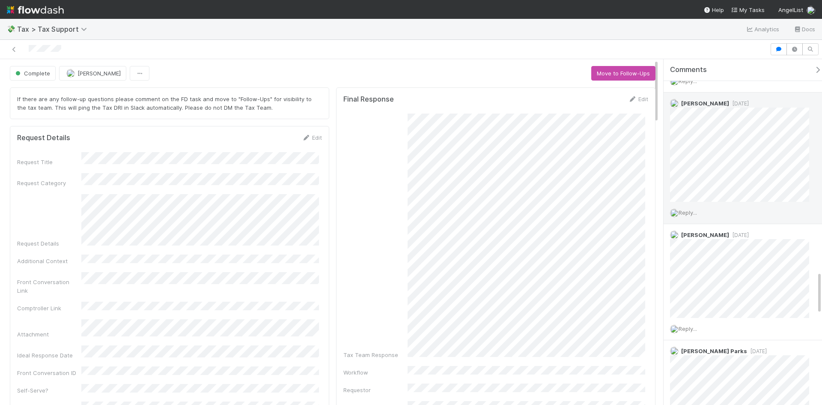
scroll to position [1713, 0]
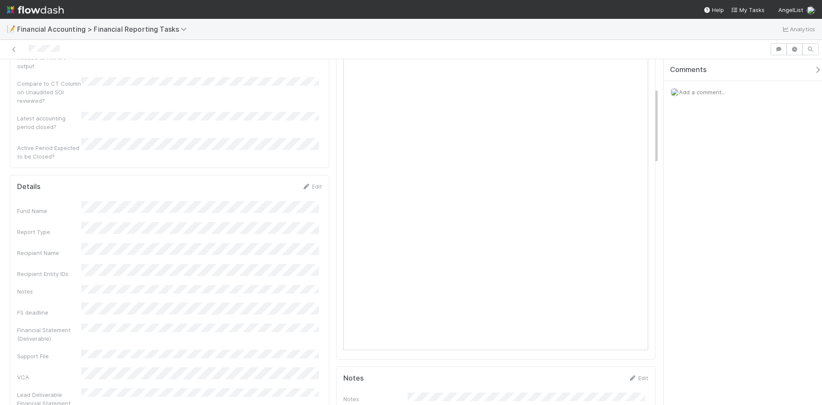
scroll to position [128, 0]
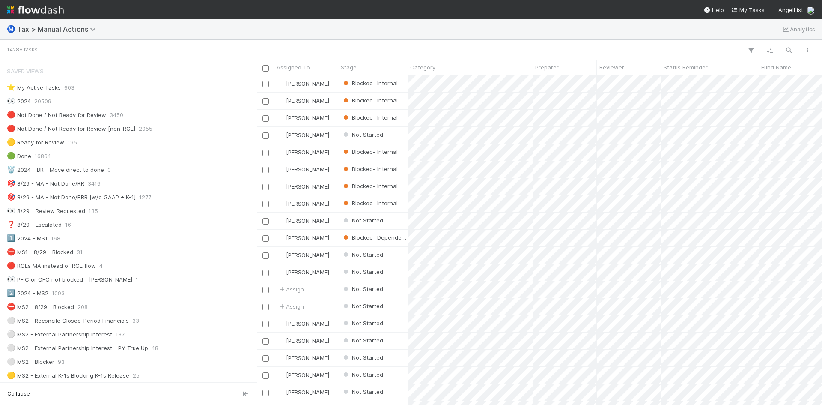
scroll to position [7, 7]
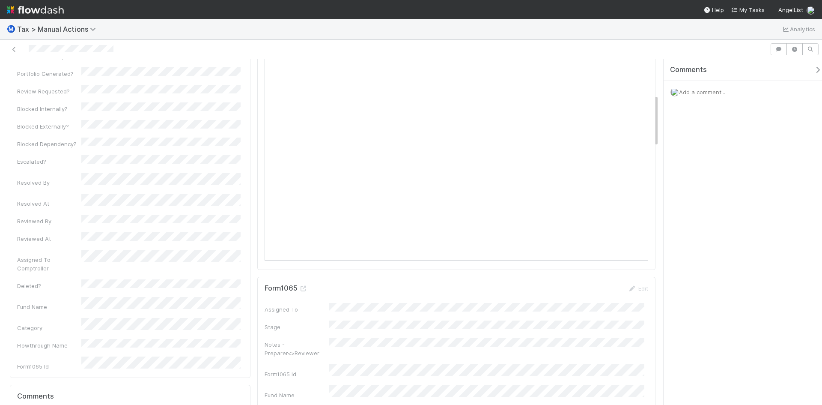
scroll to position [343, 0]
click at [303, 223] on icon at bounding box center [303, 224] width 9 height 6
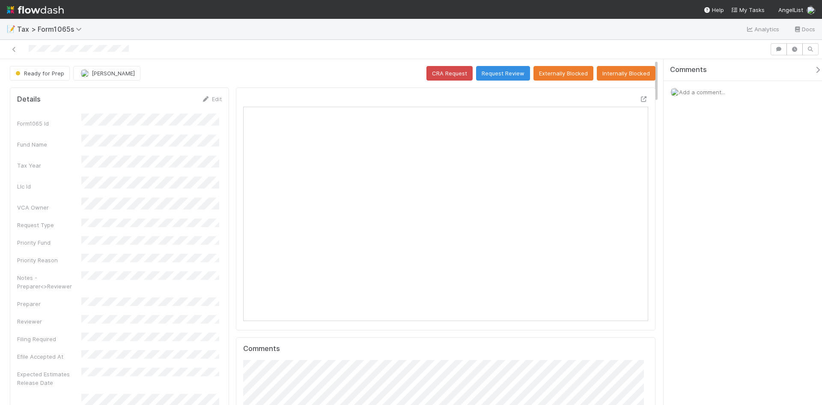
scroll to position [167, 394]
click at [500, 74] on button "Request Review" at bounding box center [503, 73] width 54 height 15
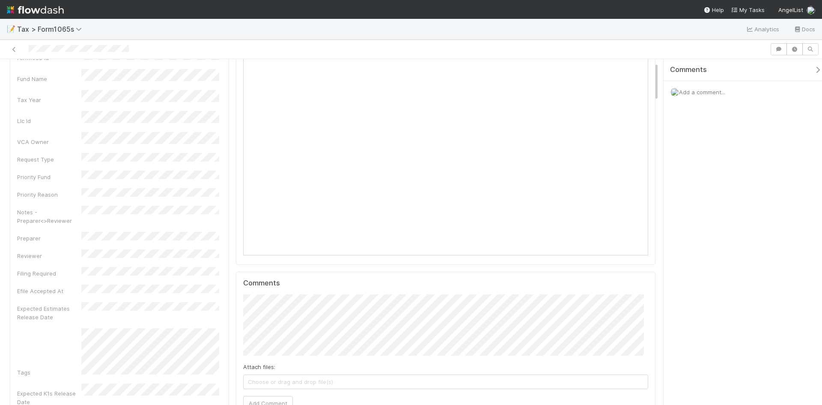
scroll to position [0, 0]
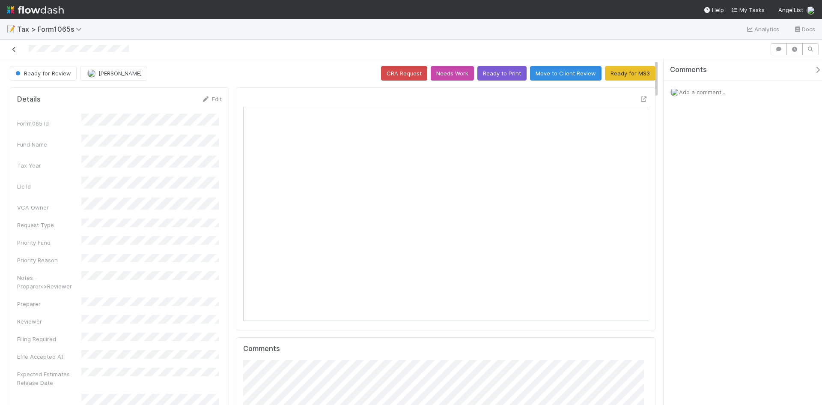
click at [12, 48] on icon at bounding box center [14, 50] width 9 height 6
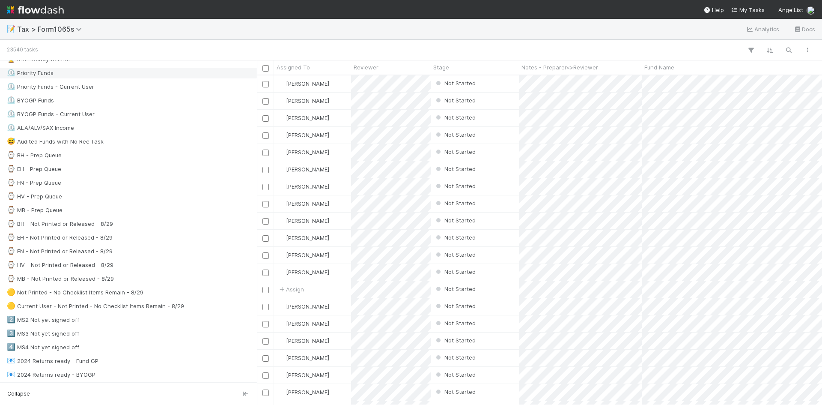
scroll to position [171, 0]
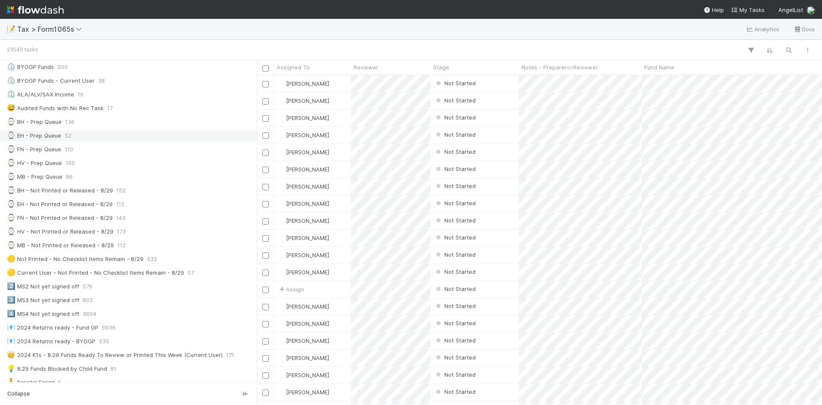
click at [57, 136] on div "⌚ EH - Prep Queue" at bounding box center [34, 135] width 54 height 11
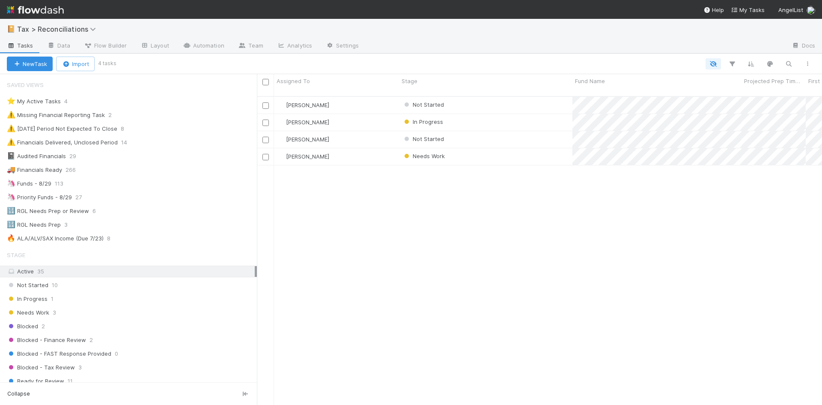
scroll to position [309, 559]
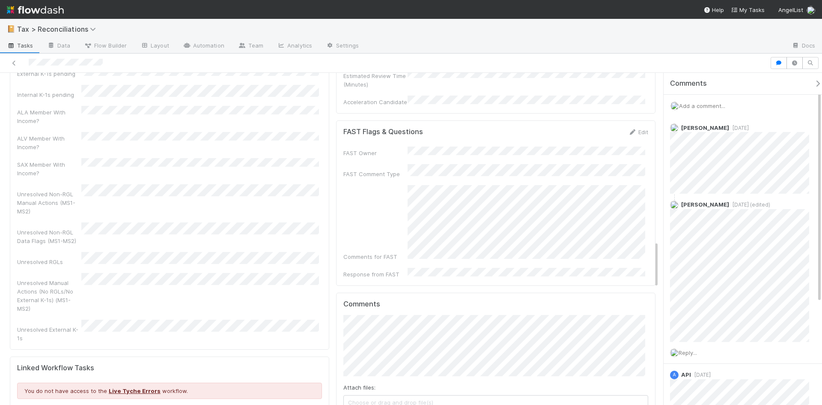
scroll to position [1199, 0]
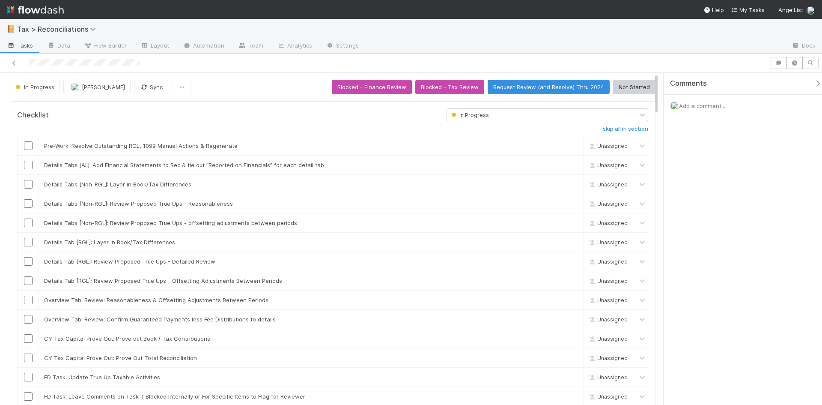
scroll to position [167, 295]
